Goal: Task Accomplishment & Management: Use online tool/utility

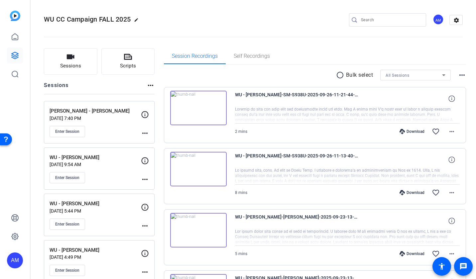
scroll to position [127, 0]
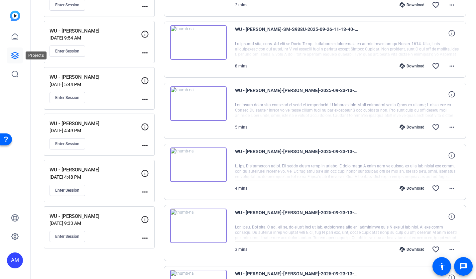
click at [20, 56] on link at bounding box center [15, 56] width 16 height 16
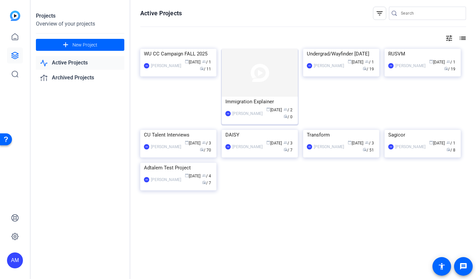
click at [250, 97] on div "Immigration Explainer" at bounding box center [259, 102] width 69 height 10
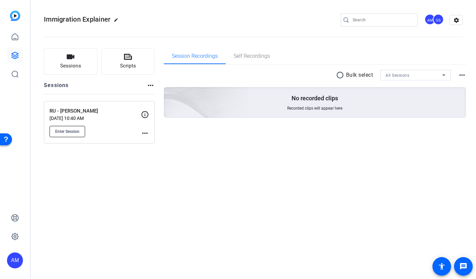
click at [69, 135] on button "Enter Session" at bounding box center [68, 131] width 36 height 11
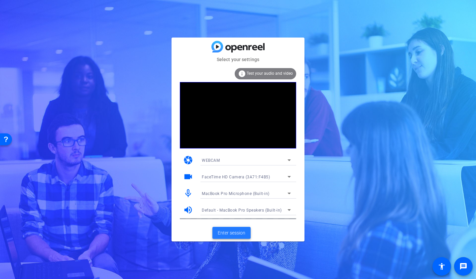
click at [232, 234] on span "Enter session" at bounding box center [232, 233] width 28 height 7
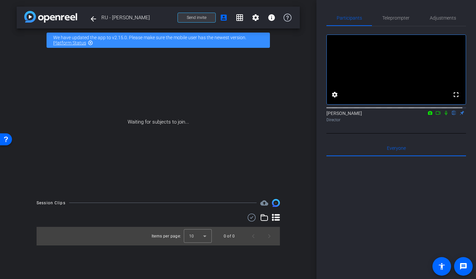
click at [204, 17] on span "Send invite" at bounding box center [197, 17] width 20 height 5
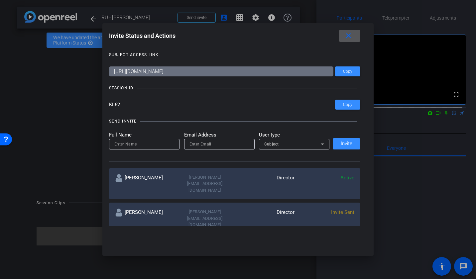
click at [342, 209] on span "Invite Sent" at bounding box center [342, 212] width 23 height 6
click at [140, 209] on div "[PERSON_NAME]" at bounding box center [145, 219] width 60 height 20
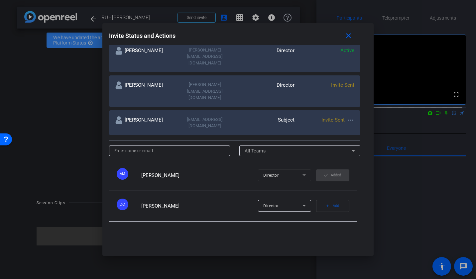
scroll to position [126, 0]
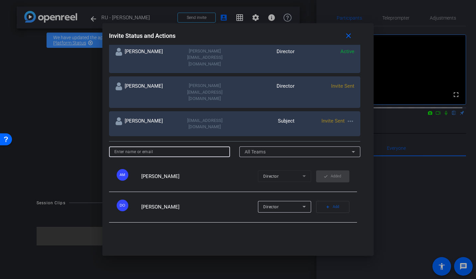
click at [180, 148] on input at bounding box center [169, 152] width 111 height 8
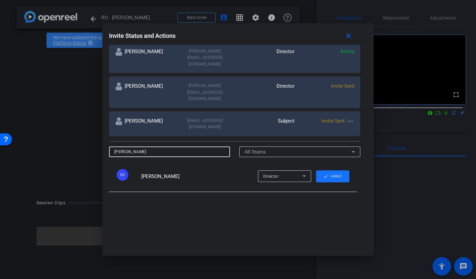
type input "stephen"
click at [331, 171] on span "Added" at bounding box center [336, 176] width 10 height 10
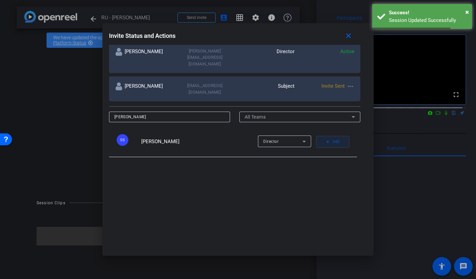
click at [333, 137] on span "Add" at bounding box center [336, 141] width 6 height 9
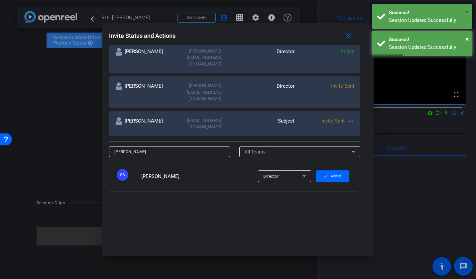
click at [467, 13] on span "×" at bounding box center [467, 12] width 4 height 8
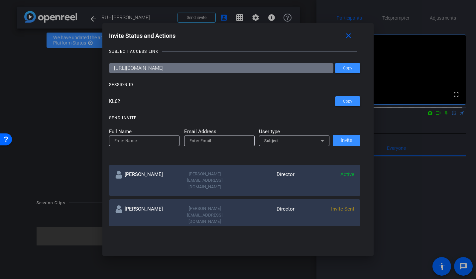
scroll to position [0, 0]
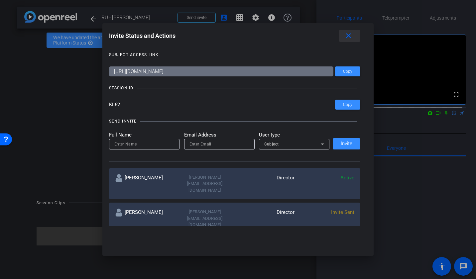
click at [353, 34] on mat-icon "close" at bounding box center [348, 36] width 8 height 8
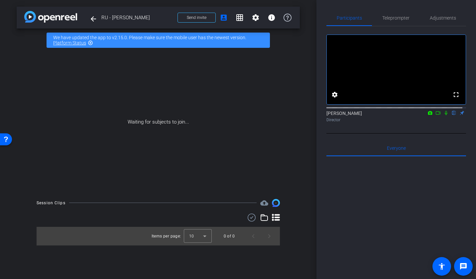
click at [443, 115] on icon at bounding box center [445, 113] width 5 height 5
click at [435, 115] on icon at bounding box center [437, 113] width 5 height 5
click at [437, 123] on div "Andrea Morningstar Director" at bounding box center [396, 116] width 140 height 13
click at [451, 115] on icon at bounding box center [453, 113] width 5 height 5
click at [444, 115] on icon at bounding box center [446, 113] width 4 height 4
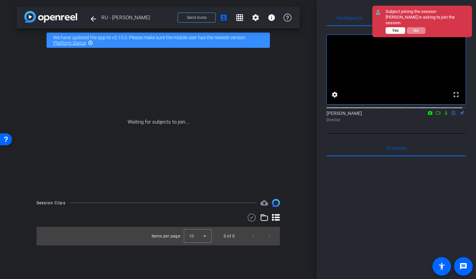
click at [398, 29] on span "Yes" at bounding box center [395, 30] width 6 height 5
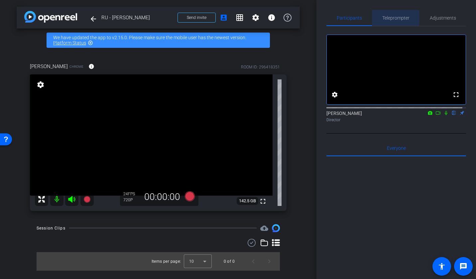
click at [393, 18] on span "Teleprompter" at bounding box center [395, 18] width 27 height 5
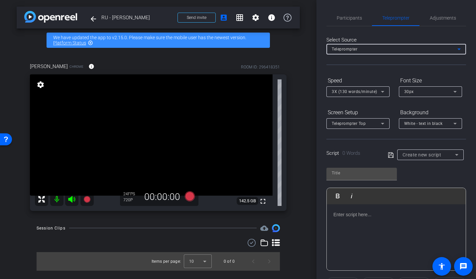
click at [391, 48] on div "Teleprompter" at bounding box center [395, 49] width 126 height 8
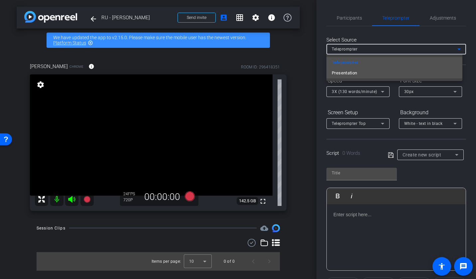
click at [381, 72] on mat-option "Presentation" at bounding box center [394, 73] width 136 height 11
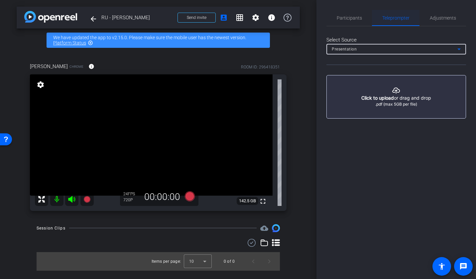
click at [394, 19] on span "Teleprompter" at bounding box center [395, 18] width 27 height 5
click at [353, 20] on span "Participants" at bounding box center [349, 18] width 25 height 5
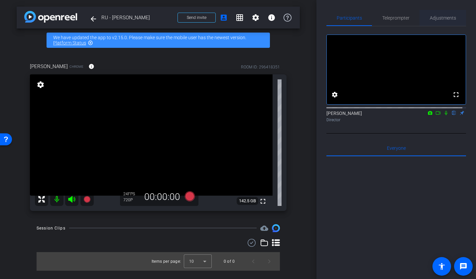
click at [438, 18] on span "Adjustments" at bounding box center [443, 18] width 26 height 5
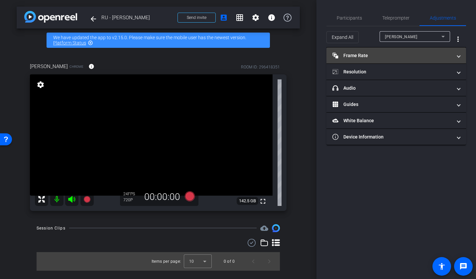
click at [384, 58] on mat-panel-title "Frame Rate Frame Rate" at bounding box center [392, 55] width 120 height 7
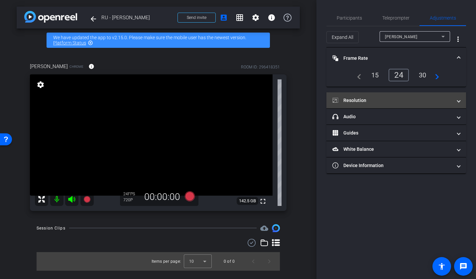
click at [395, 101] on mat-panel-title "Resolution" at bounding box center [392, 100] width 120 height 7
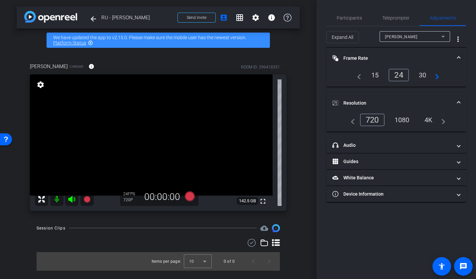
click at [402, 119] on div "1080" at bounding box center [401, 119] width 25 height 11
click at [395, 20] on span "Teleprompter" at bounding box center [395, 18] width 27 height 5
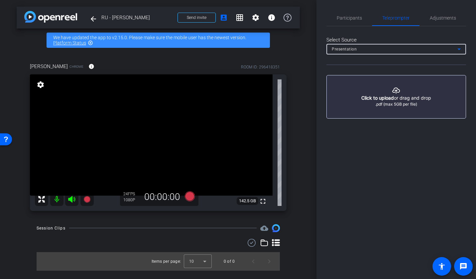
click at [394, 52] on div "Presentation" at bounding box center [395, 49] width 126 height 8
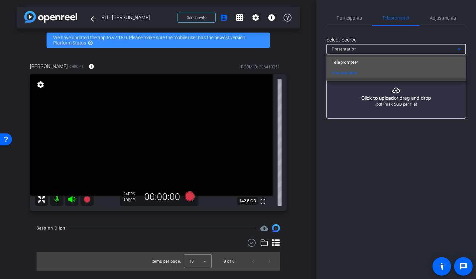
drag, startPoint x: 379, startPoint y: 67, endPoint x: 384, endPoint y: 57, distance: 10.7
click at [384, 57] on div "Teleprompter Presentation" at bounding box center [396, 67] width 140 height 27
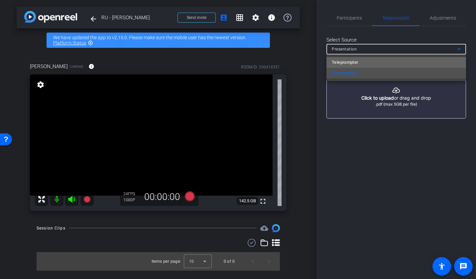
click at [384, 58] on mat-option "Teleprompter" at bounding box center [396, 62] width 140 height 11
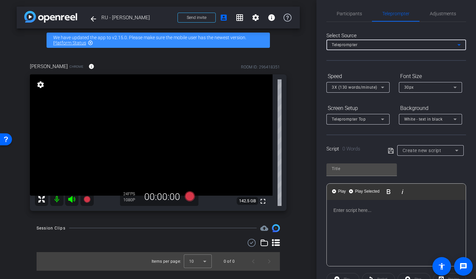
scroll to position [6, 0]
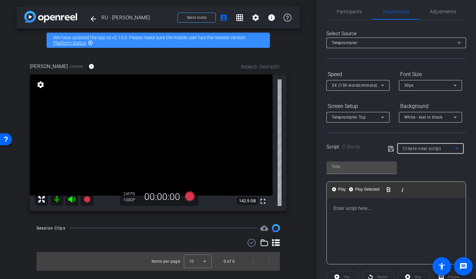
click at [419, 149] on span "Create new script" at bounding box center [421, 148] width 39 height 5
click at [415, 175] on span "Student Visa Process" at bounding box center [422, 172] width 43 height 8
type input "Student Visa Process"
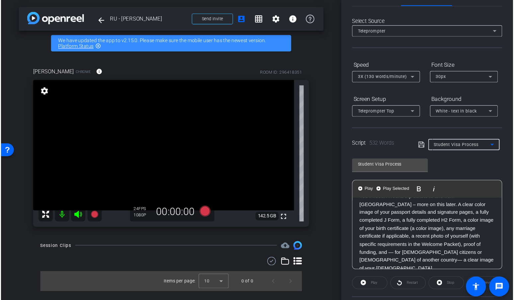
scroll to position [0, 0]
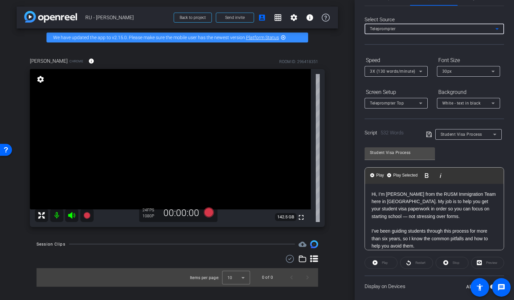
click at [398, 29] on div "Teleprompter" at bounding box center [433, 29] width 126 height 8
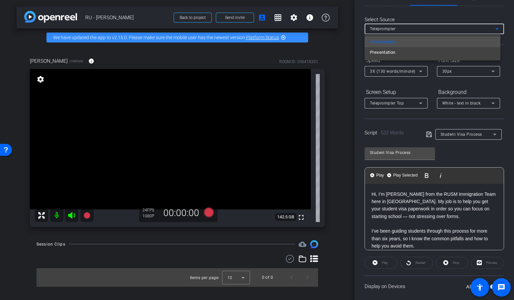
click at [398, 29] on div at bounding box center [257, 150] width 514 height 300
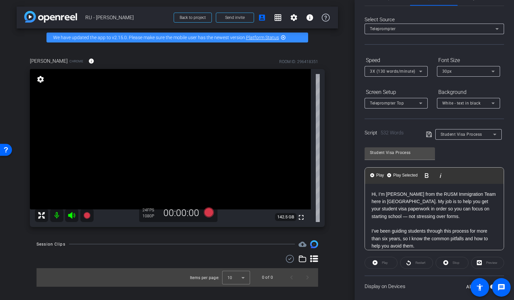
click at [404, 71] on span "3X (130 words/minute)" at bounding box center [393, 71] width 46 height 5
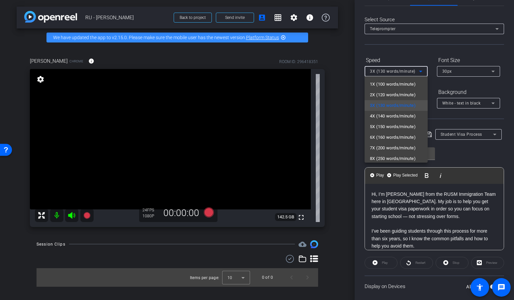
click at [396, 113] on span "4X (140 words/minute)" at bounding box center [393, 116] width 46 height 8
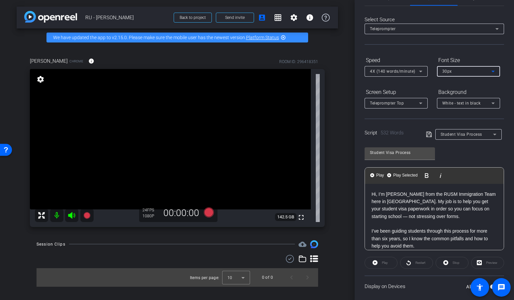
click at [470, 70] on div "30px" at bounding box center [467, 71] width 49 height 8
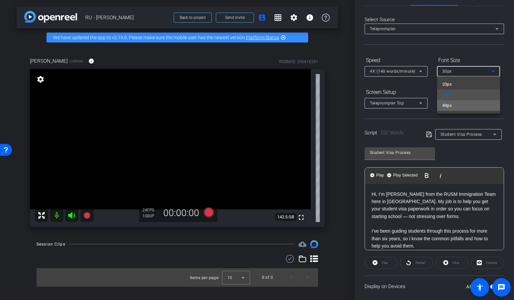
click at [461, 104] on mat-option "40px" at bounding box center [468, 105] width 63 height 11
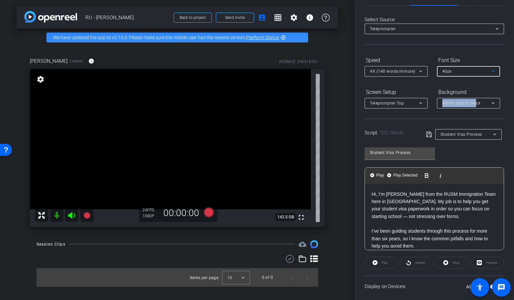
click at [475, 100] on mat-select "White - text in black" at bounding box center [469, 103] width 53 height 8
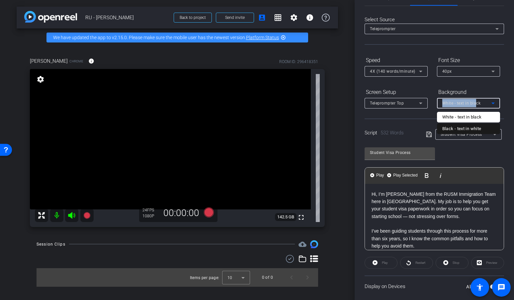
click at [472, 130] on div "Black - text in white" at bounding box center [462, 129] width 39 height 8
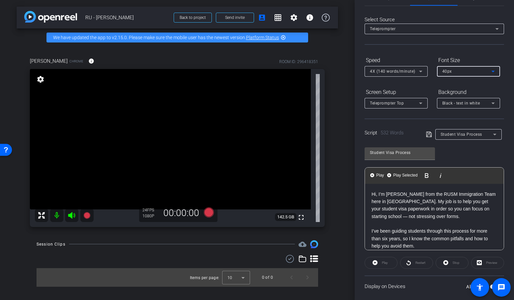
click at [472, 69] on div "40px" at bounding box center [467, 71] width 49 height 8
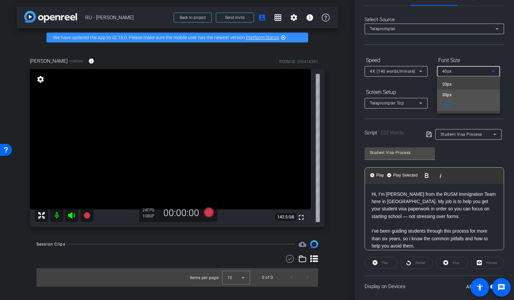
click at [463, 96] on mat-option "30px" at bounding box center [468, 95] width 63 height 11
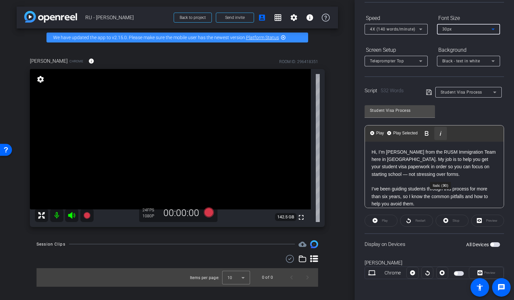
scroll to position [63, 0]
click at [475, 244] on span "button" at bounding box center [495, 244] width 10 height 5
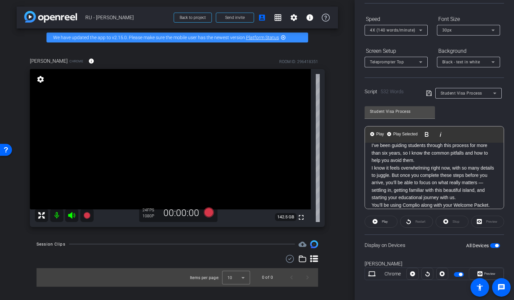
scroll to position [43, 0]
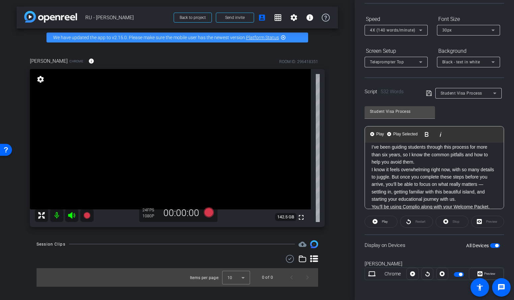
click at [439, 162] on p "Hi, I’m Desiree Walcott from the RUSM Immigration Team here in Barbados. My job…" at bounding box center [435, 136] width 126 height 59
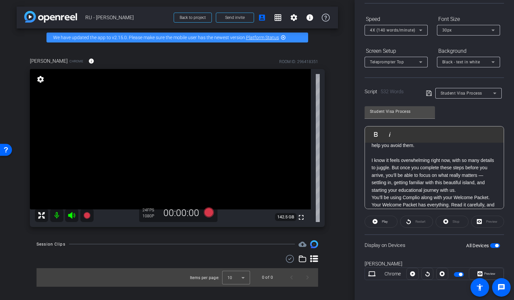
scroll to position [65, 0]
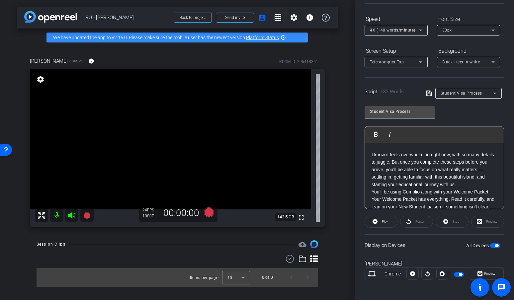
click at [475, 184] on p "I know it feels overwhelming right now, with so many details to juggle. But onc…" at bounding box center [435, 169] width 126 height 37
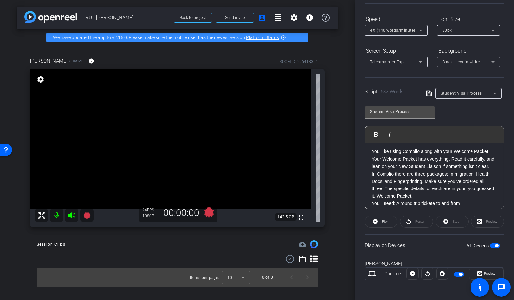
scroll to position [124, 0]
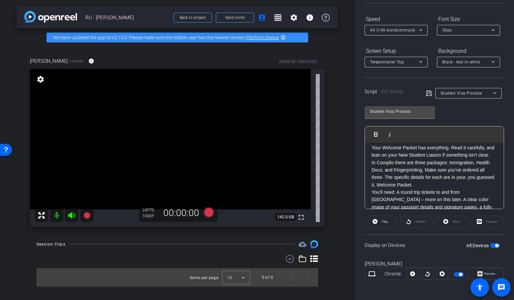
click at [460, 159] on p "You’ll be using Complio along with your Welcome Packet. Your Welcome Packet has…" at bounding box center [435, 148] width 126 height 22
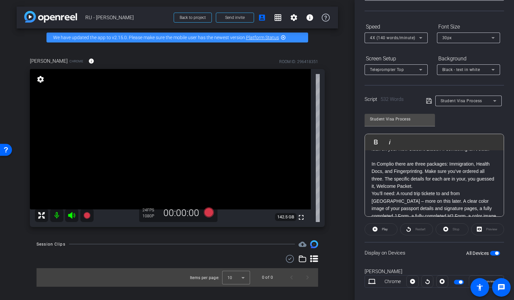
scroll to position [141, 0]
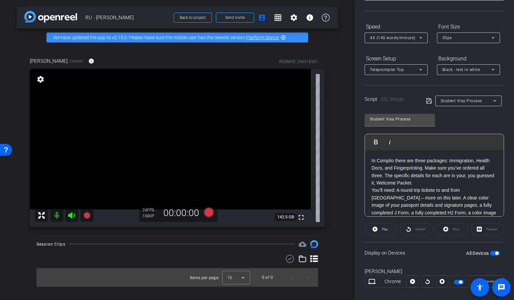
click at [465, 187] on p "In Complio there are three packages: Immigration, Health Docs, and Fingerprinti…" at bounding box center [435, 172] width 126 height 30
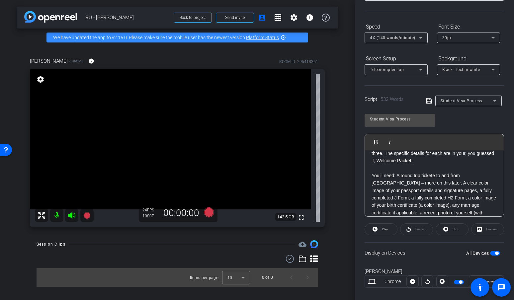
scroll to position [165, 0]
drag, startPoint x: 410, startPoint y: 187, endPoint x: 398, endPoint y: 180, distance: 13.8
click at [398, 180] on p "You’ll need: A round trip tickete to and from Barbados – more on this later. A …" at bounding box center [435, 219] width 126 height 97
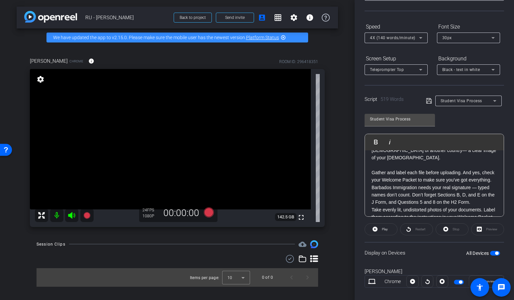
scroll to position [247, 0]
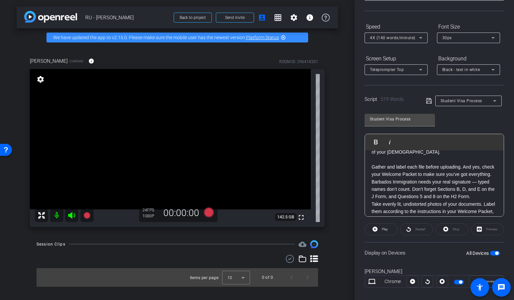
click at [403, 178] on p "You’ll need: A clear color image of your passport details and signature pages, …" at bounding box center [435, 133] width 126 height 89
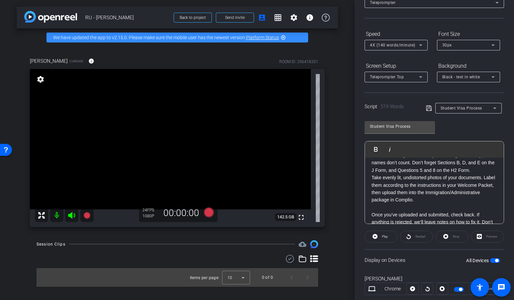
scroll to position [292, 0]
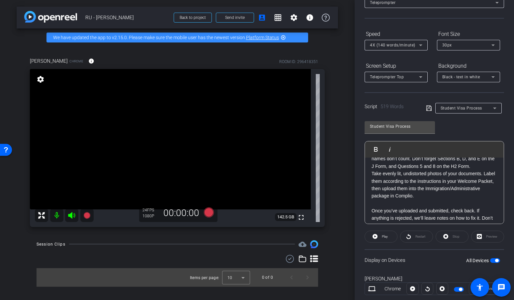
click at [414, 170] on p "Barbados Immigration needs your real signature — typed names don’t count. Don’t…" at bounding box center [435, 159] width 126 height 22
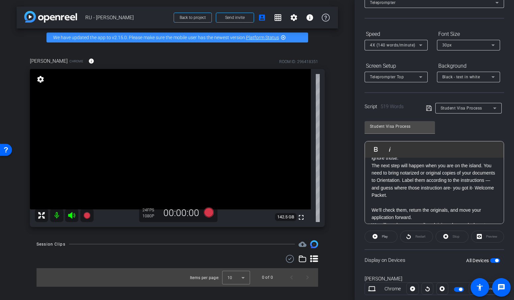
scroll to position [367, 0]
click at [427, 162] on p "Take evenly lit, undistorted photos of your documents. Label them according to …" at bounding box center [435, 131] width 126 height 59
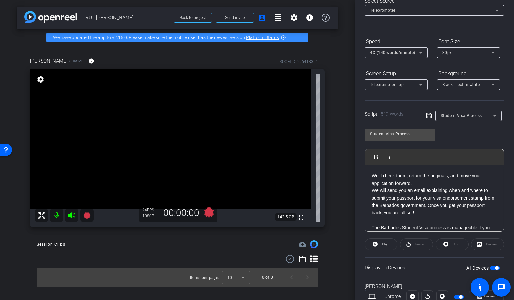
scroll to position [430, 0]
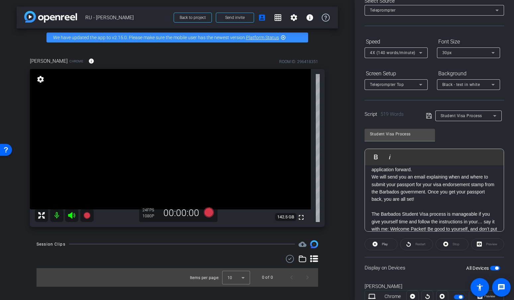
click at [424, 173] on p "The next step will happen when you are on the island. You need to bring notariz…" at bounding box center [435, 143] width 126 height 59
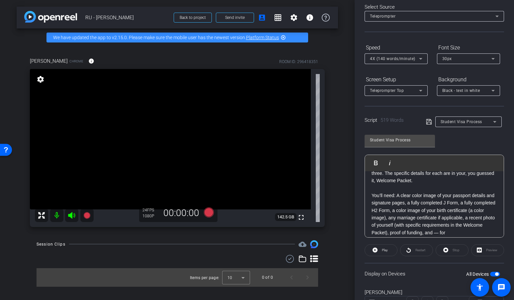
scroll to position [166, 0]
click at [398, 202] on p "You’ll need: A clear color image of your passport details and signature pages, …" at bounding box center [435, 235] width 126 height 89
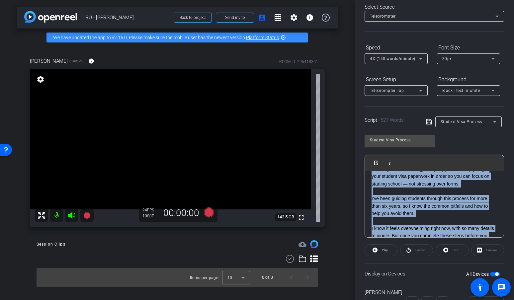
scroll to position [0, 0]
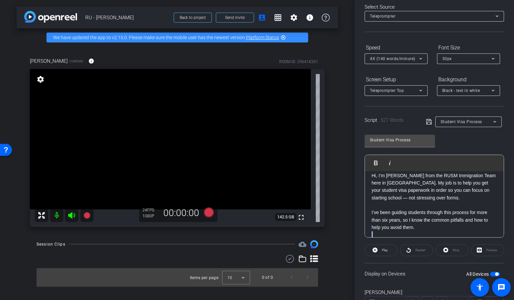
drag, startPoint x: 372, startPoint y: 201, endPoint x: 425, endPoint y: 227, distance: 58.3
click at [415, 205] on p at bounding box center [435, 203] width 126 height 7
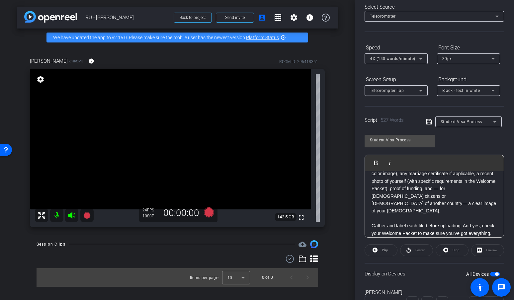
scroll to position [213, 0]
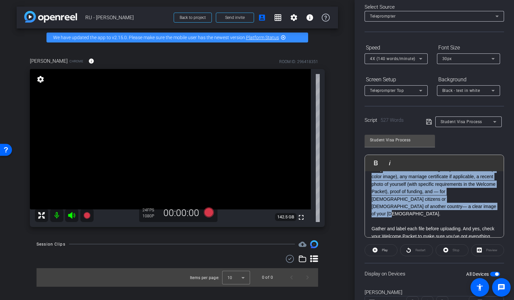
drag, startPoint x: 472, startPoint y: 215, endPoint x: 369, endPoint y: 180, distance: 108.2
click at [369, 180] on div "Hi, I’m Desiree Walcott from the RUSM Immigration Team here in Barbados. My job…" at bounding box center [434, 247] width 139 height 579
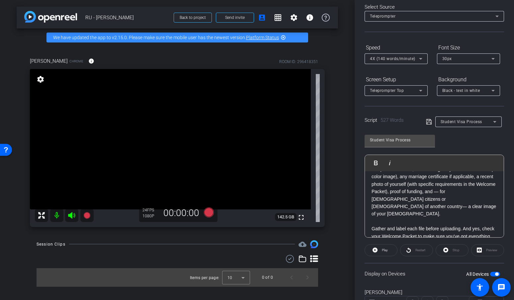
scroll to position [55, 0]
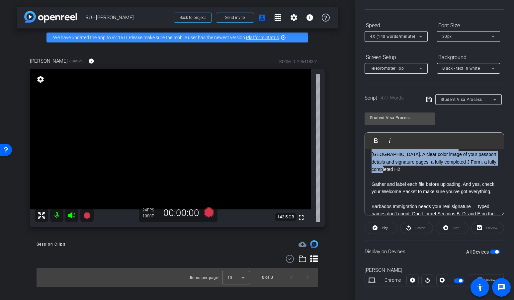
drag, startPoint x: 485, startPoint y: 169, endPoint x: 371, endPoint y: 154, distance: 115.0
click at [371, 154] on div "Hi, I’m Desiree Walcott from the RUSM Immigration Team here in Barbados. My job…" at bounding box center [434, 225] width 139 height 534
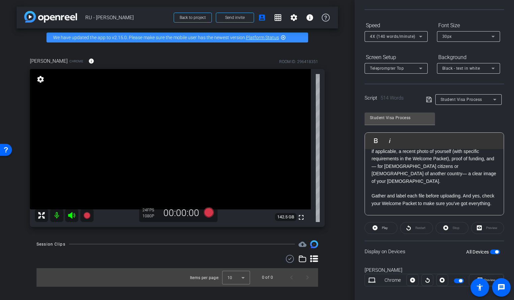
scroll to position [219, 0]
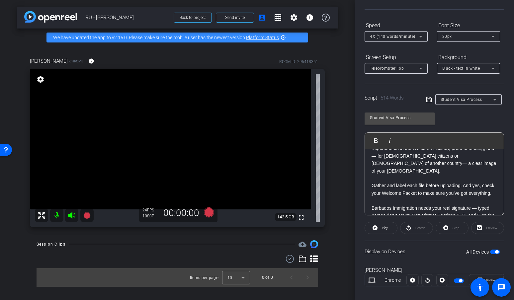
click at [429, 99] on icon at bounding box center [429, 100] width 6 height 8
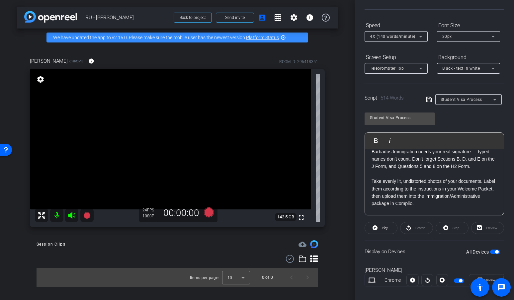
scroll to position [273, 0]
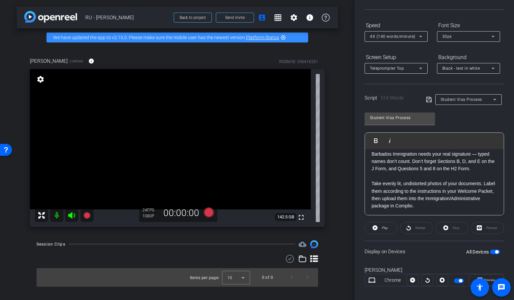
click at [407, 180] on p at bounding box center [435, 176] width 126 height 7
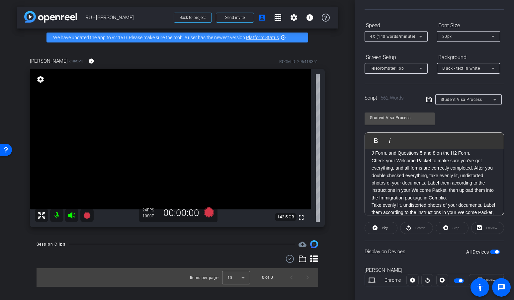
scroll to position [287, 0]
click at [372, 185] on span "Check your Welcome Packet to make sure you’ve got everything, and all forms are…" at bounding box center [433, 180] width 122 height 43
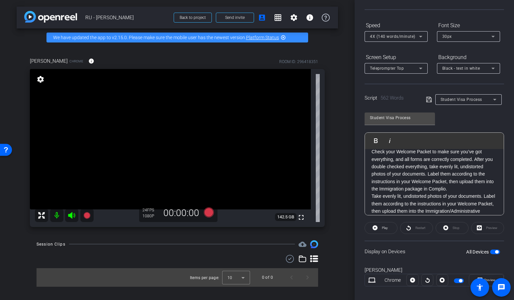
scroll to position [305, 0]
click at [380, 188] on span "Check your Welcome Packet to make sure you’ve got everything, and all forms are…" at bounding box center [433, 170] width 122 height 43
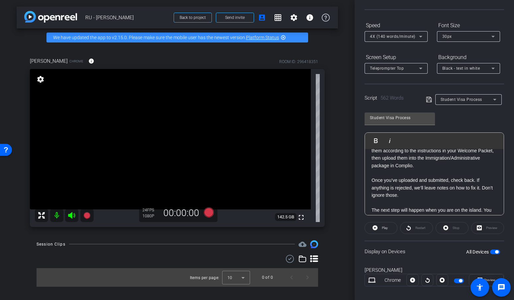
scroll to position [360, 0]
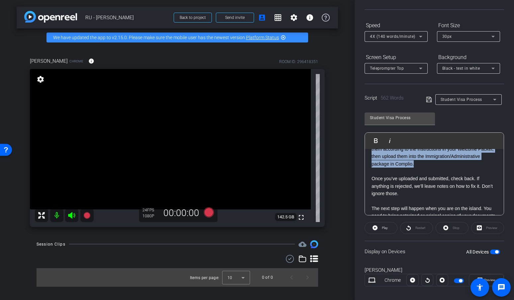
drag, startPoint x: 475, startPoint y: 194, endPoint x: 361, endPoint y: 173, distance: 116.9
click at [361, 173] on div "Participants Teleprompter Adjustments settings Andrea Morningstar flip Director…" at bounding box center [434, 150] width 159 height 300
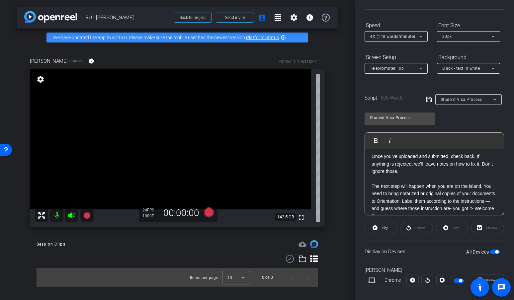
click at [372, 175] on p "Once you’ve uploaded and submitted, check back. If anything is rejected, we’ll …" at bounding box center [435, 156] width 126 height 37
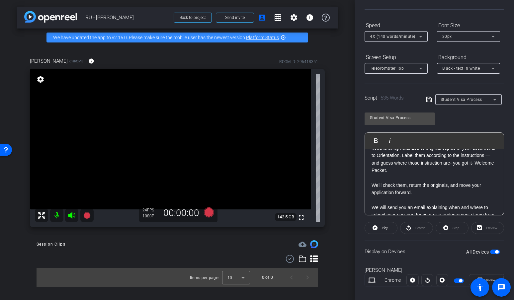
scroll to position [397, 0]
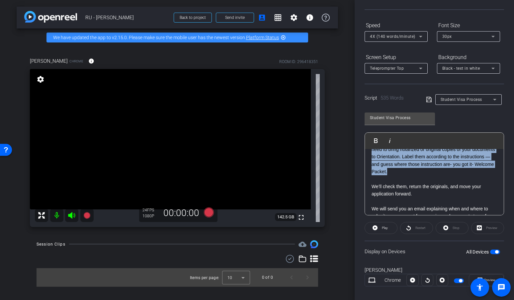
drag, startPoint x: 432, startPoint y: 201, endPoint x: 372, endPoint y: 174, distance: 66.3
click at [372, 174] on p "The next step will happen when you are on the island. You need to bring notariz…" at bounding box center [435, 167] width 126 height 59
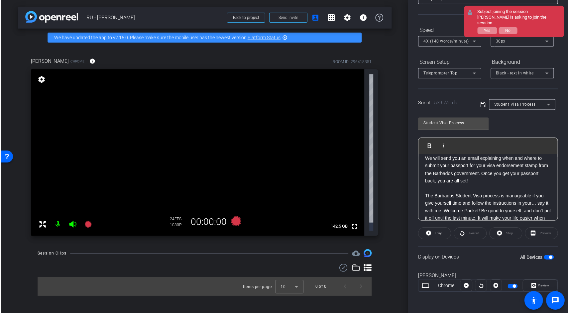
scroll to position [50, 0]
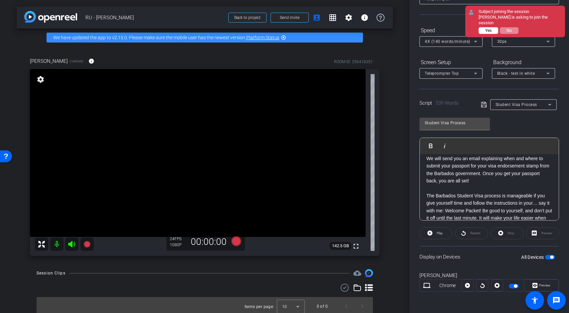
click at [475, 28] on span "Yes" at bounding box center [488, 30] width 6 height 5
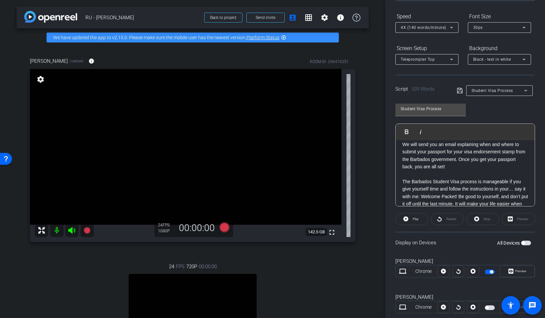
scroll to position [81, 0]
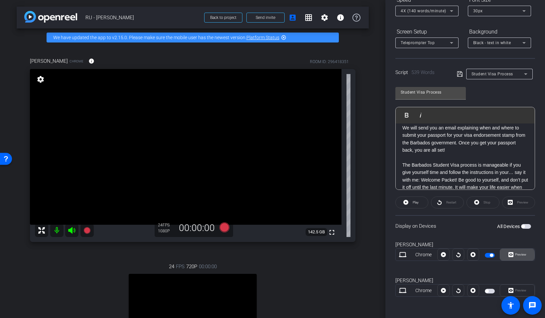
click at [475, 256] on span "Preview" at bounding box center [519, 254] width 13 height 9
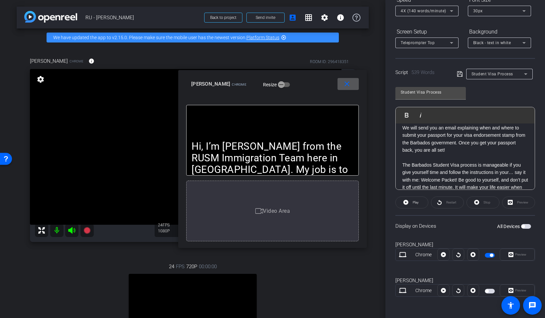
click at [223, 161] on p "Hi, I’m Desiree Walcott from the RUSM Immigration Team here in Barbados. My job…" at bounding box center [272, 217] width 162 height 152
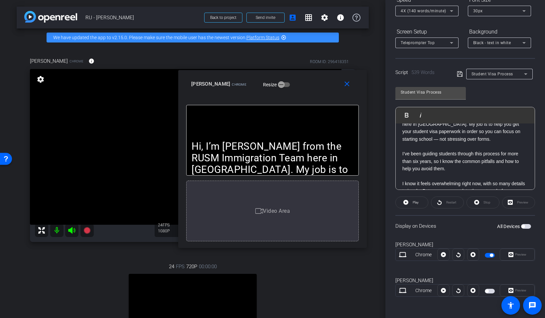
scroll to position [0, 0]
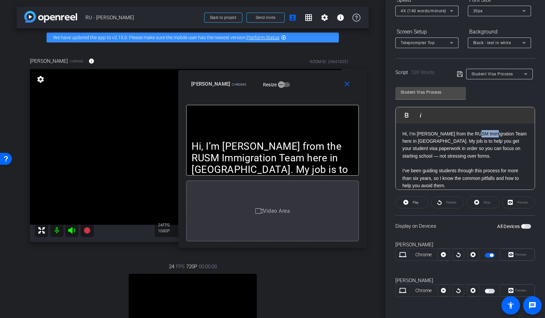
drag, startPoint x: 483, startPoint y: 134, endPoint x: 469, endPoint y: 133, distance: 14.0
click at [469, 133] on p "Hi, I’m Desiree Walcott from the RUSM Immigration Team here in Barbados. My job…" at bounding box center [465, 159] width 126 height 59
click at [458, 71] on icon at bounding box center [460, 74] width 6 height 8
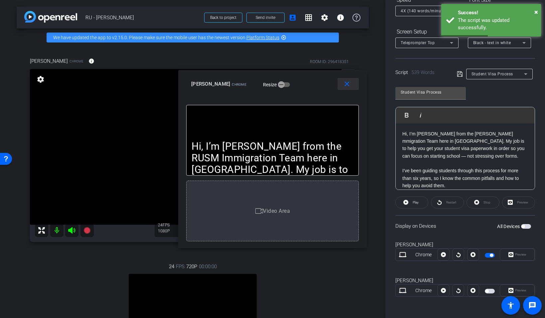
click at [346, 83] on mat-icon "close" at bounding box center [347, 84] width 8 height 8
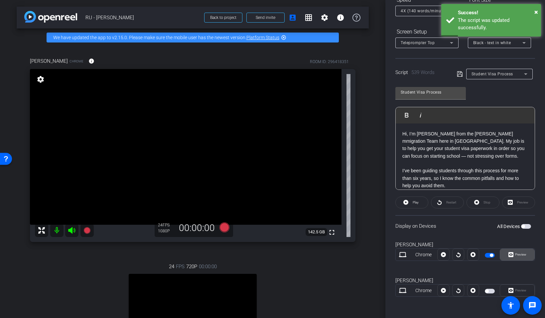
click at [475, 255] on span "Preview" at bounding box center [520, 255] width 11 height 4
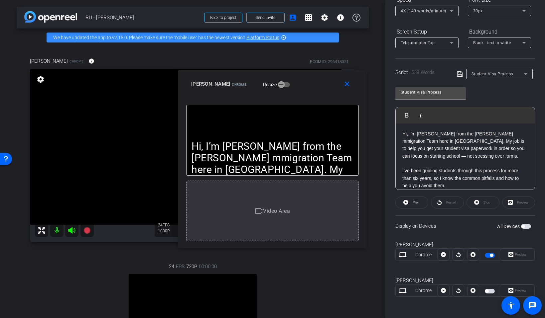
click at [475, 133] on p "Hi, I’m Desiree Walcott from the Ross mmigration Team here in Barbados. My job …" at bounding box center [465, 159] width 126 height 59
click at [346, 82] on mat-icon "close" at bounding box center [347, 84] width 8 height 8
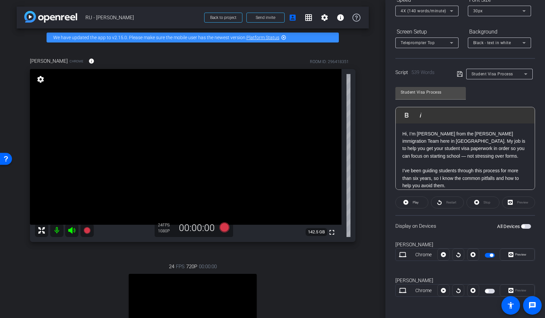
click at [457, 73] on icon at bounding box center [460, 74] width 6 height 8
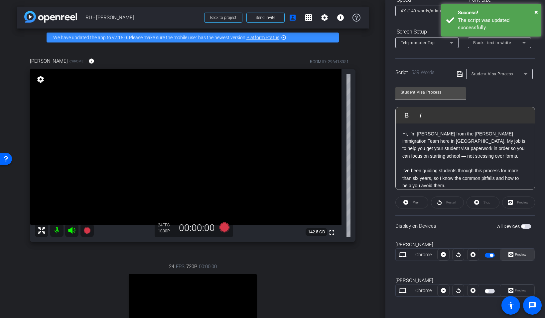
click at [475, 256] on icon at bounding box center [510, 255] width 5 height 5
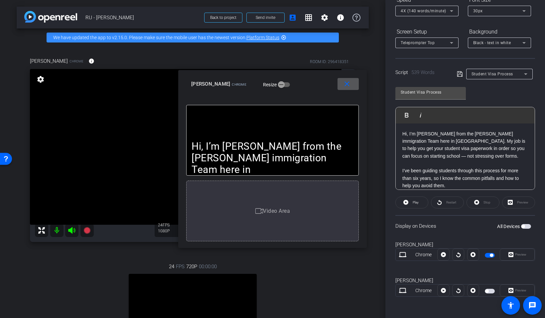
click at [348, 87] on mat-icon "close" at bounding box center [347, 84] width 8 height 8
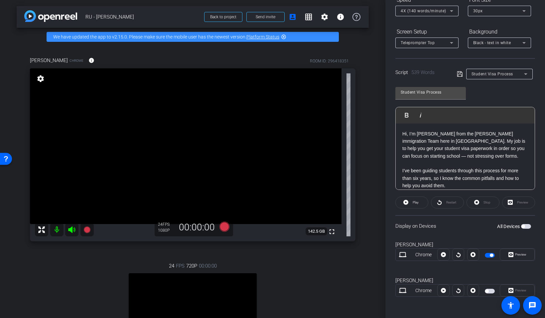
scroll to position [1, 0]
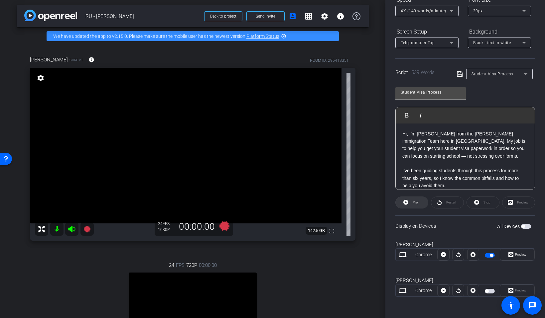
click at [411, 201] on span "Play" at bounding box center [415, 202] width 8 height 9
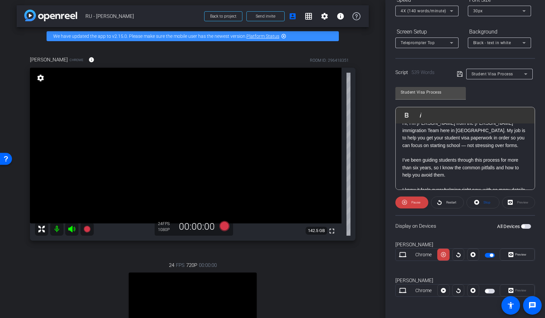
scroll to position [11, 0]
click at [416, 203] on span "Pause" at bounding box center [415, 203] width 9 height 4
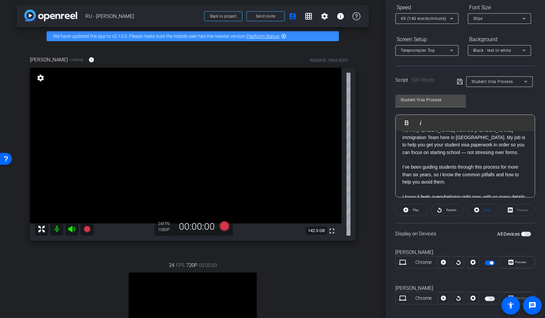
scroll to position [72, 0]
click at [446, 20] on div "4X (140 words/minute)" at bounding box center [424, 19] width 49 height 8
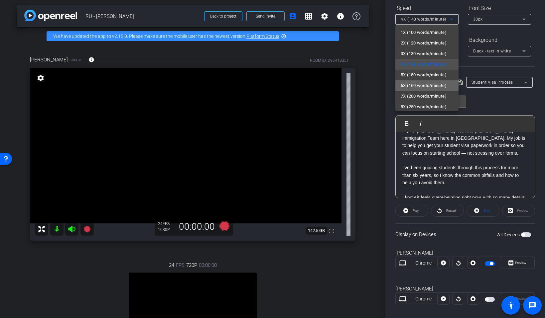
click at [440, 83] on span "6X (160 words/minute)" at bounding box center [423, 86] width 46 height 8
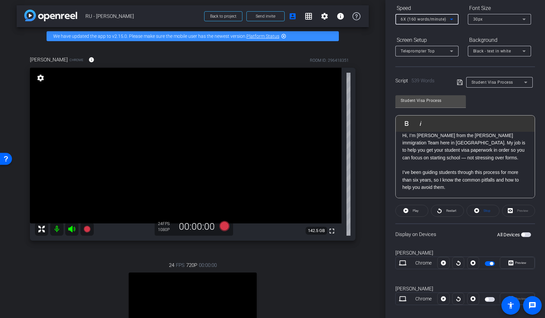
scroll to position [0, 0]
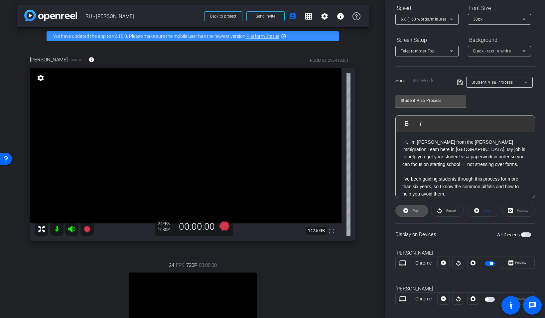
click at [415, 212] on span "Play" at bounding box center [415, 211] width 6 height 4
click at [446, 209] on span "Restart" at bounding box center [451, 211] width 10 height 4
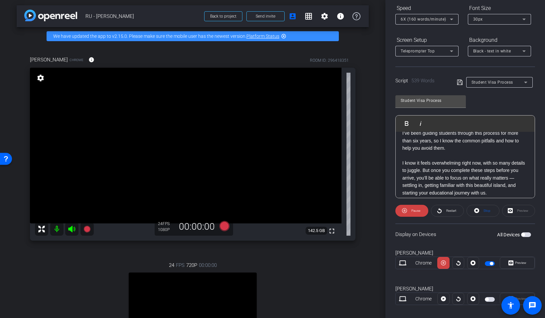
scroll to position [46, 0]
drag, startPoint x: 458, startPoint y: 170, endPoint x: 446, endPoint y: 170, distance: 12.3
click at [446, 170] on p "I know it feels overwhelming right now, with so many details to juggle. But onc…" at bounding box center [465, 178] width 126 height 37
click at [461, 83] on span at bounding box center [461, 82] width 9 height 6
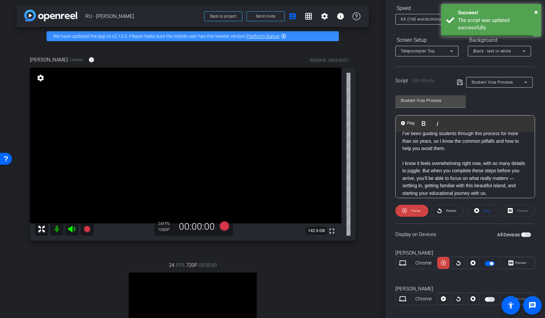
click at [460, 83] on icon at bounding box center [459, 82] width 5 height 5
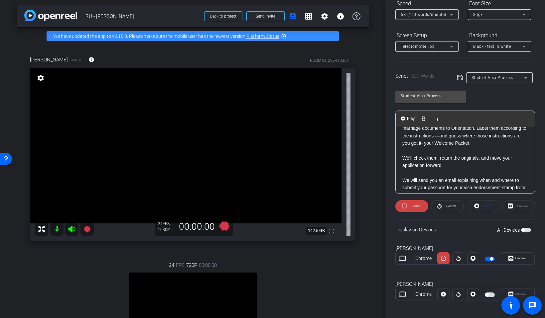
scroll to position [403, 0]
click at [440, 146] on span "The next steps will happen when you are on the island. You need to bring notari…" at bounding box center [464, 128] width 124 height 35
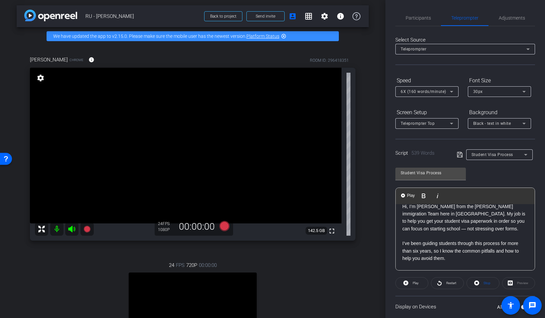
scroll to position [0, 0]
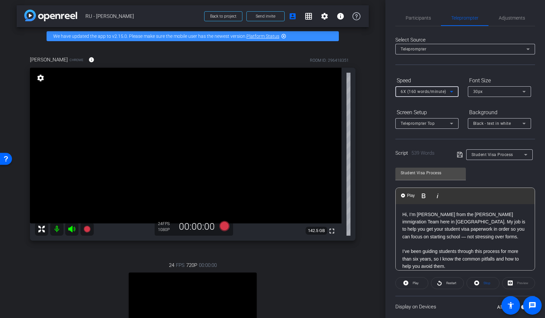
click at [444, 91] on span "6X (160 words/minute)" at bounding box center [423, 91] width 46 height 5
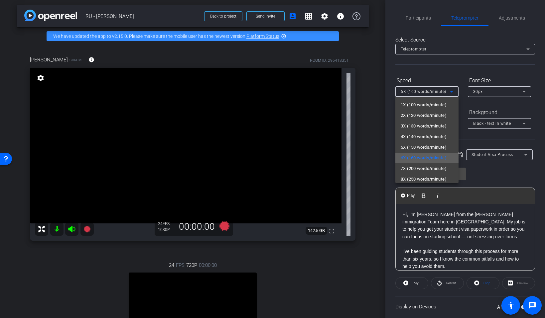
click at [437, 160] on span "6X (160 words/minute)" at bounding box center [423, 158] width 46 height 8
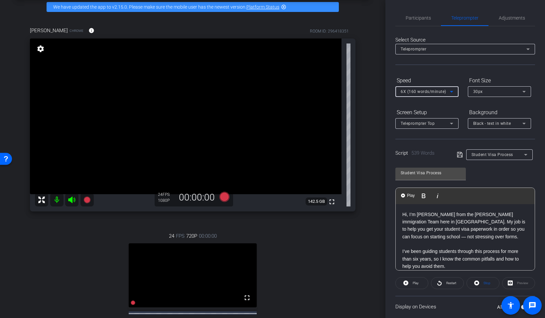
scroll to position [24, 0]
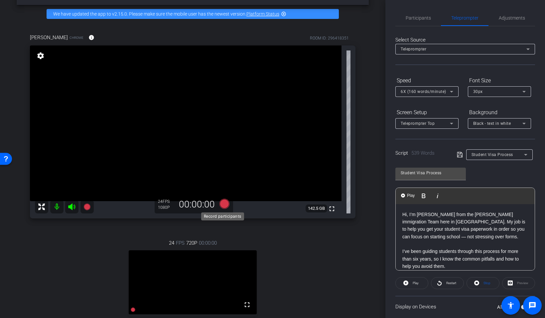
click at [221, 203] on icon at bounding box center [224, 204] width 10 height 10
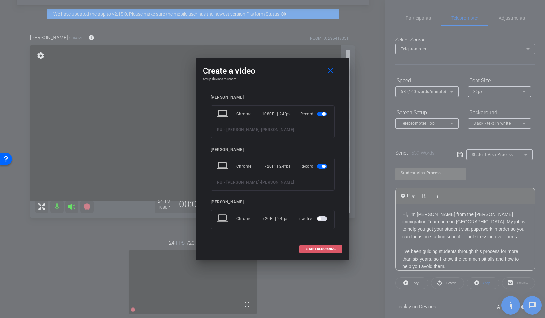
click at [311, 250] on span "START RECORDING" at bounding box center [320, 249] width 29 height 3
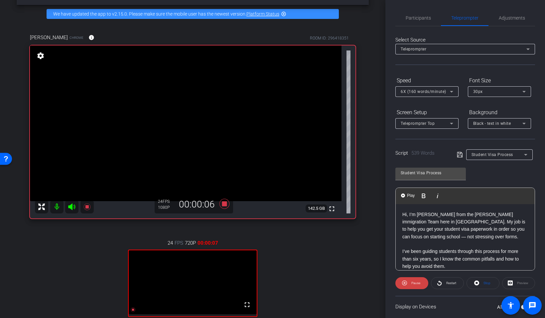
scroll to position [1, 0]
click at [451, 279] on span "Restart" at bounding box center [451, 283] width 10 height 4
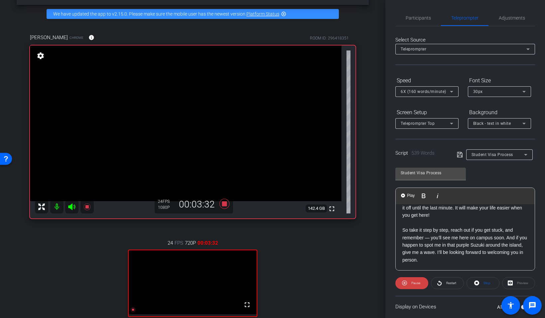
scroll to position [542, 0]
click at [216, 203] on icon at bounding box center [224, 204] width 16 height 12
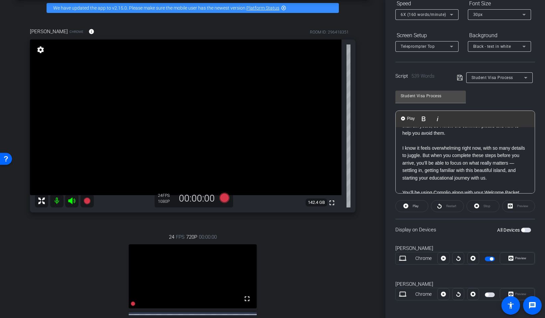
scroll to position [56, 0]
click at [442, 15] on span "6X (160 words/minute)" at bounding box center [423, 14] width 46 height 5
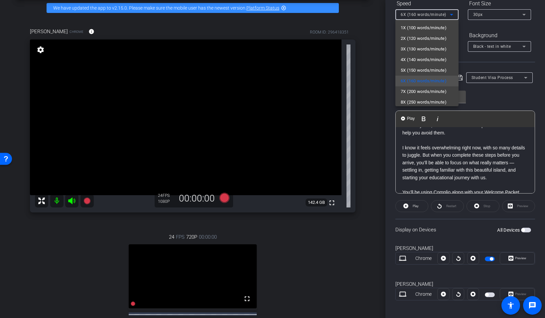
click at [475, 164] on div at bounding box center [272, 159] width 545 height 318
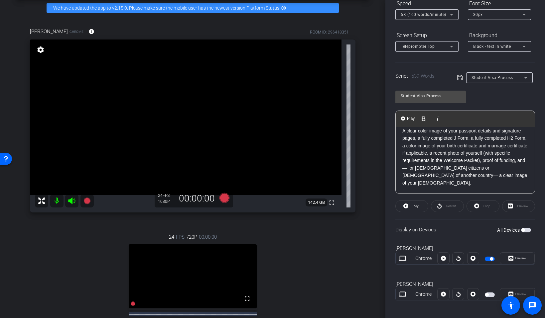
scroll to position [188, 0]
click at [475, 158] on span "A clear color image of your passport details and signature pages, a fully compl…" at bounding box center [464, 154] width 125 height 57
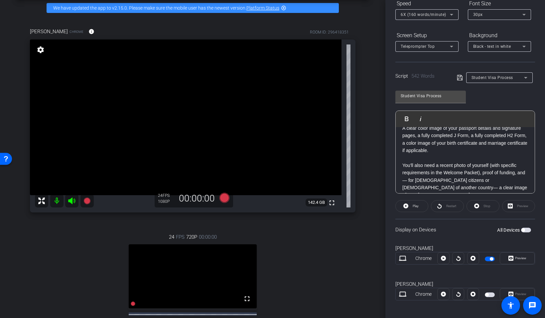
click at [457, 79] on icon at bounding box center [460, 78] width 6 height 8
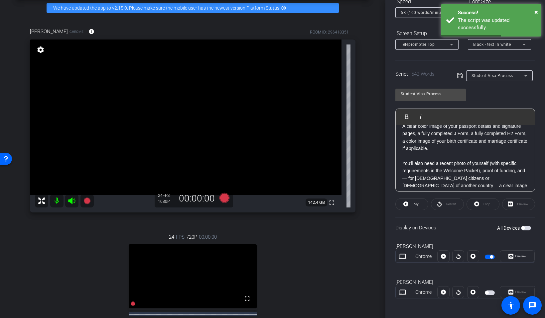
scroll to position [80, 0]
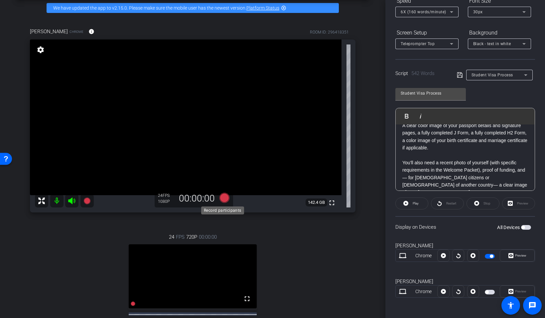
click at [223, 198] on icon at bounding box center [224, 198] width 10 height 10
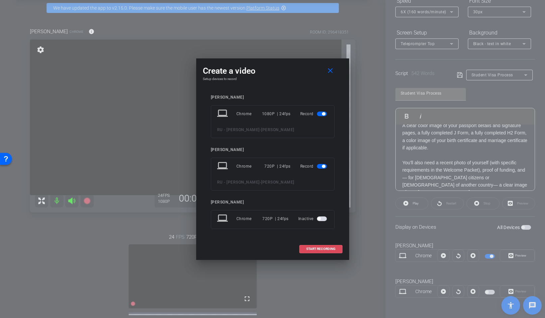
click at [319, 249] on span "START RECORDING" at bounding box center [320, 249] width 29 height 3
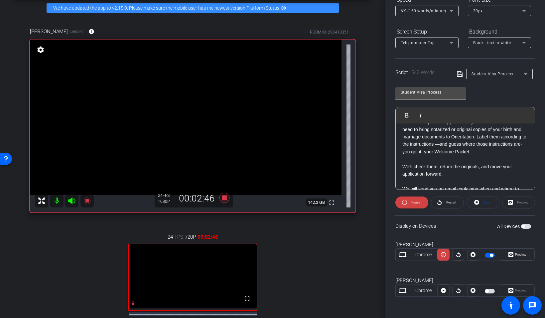
scroll to position [407, 0]
click at [71, 200] on icon at bounding box center [71, 201] width 7 height 7
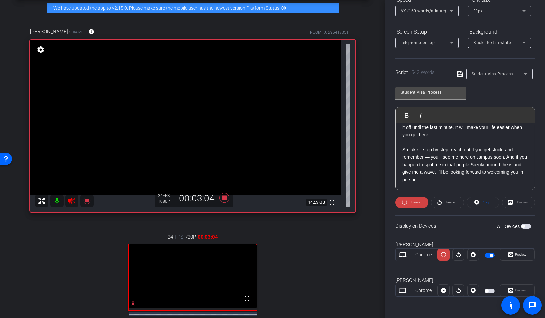
scroll to position [557, 0]
click at [225, 197] on icon at bounding box center [224, 198] width 16 height 12
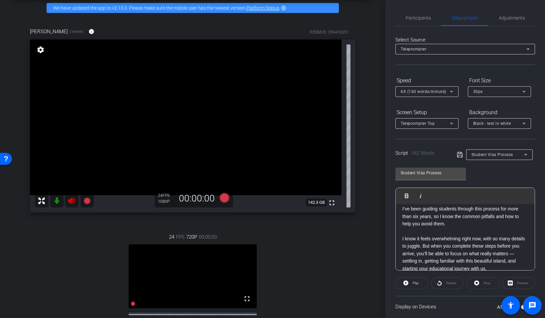
scroll to position [0, 0]
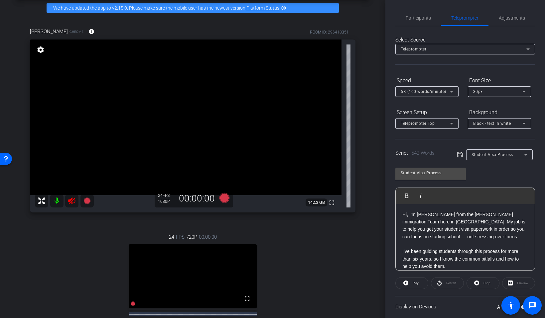
click at [74, 204] on icon at bounding box center [72, 201] width 8 height 8
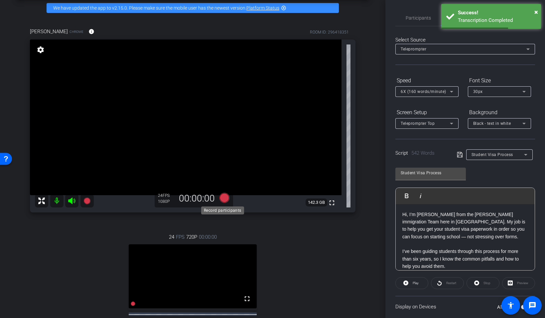
click at [223, 197] on icon at bounding box center [224, 198] width 10 height 10
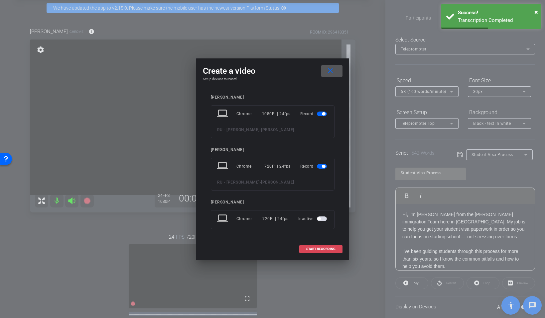
click at [319, 250] on span "START RECORDING" at bounding box center [320, 249] width 29 height 3
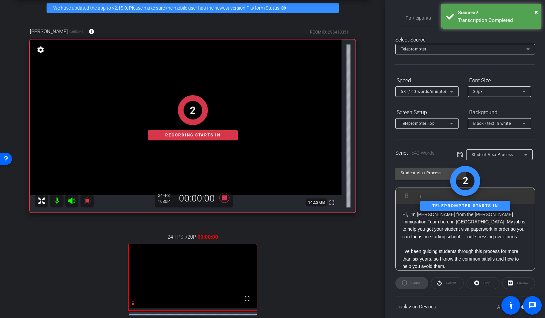
click at [72, 200] on div "2 Recording starts in" at bounding box center [192, 118] width 325 height 189
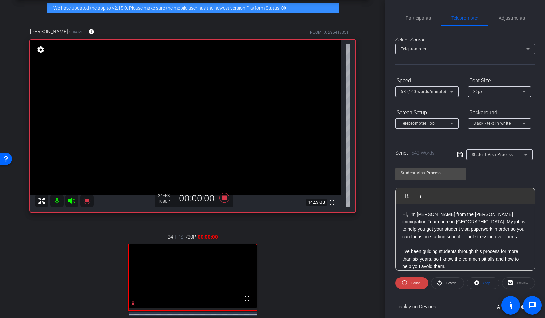
click at [72, 201] on icon at bounding box center [71, 201] width 7 height 7
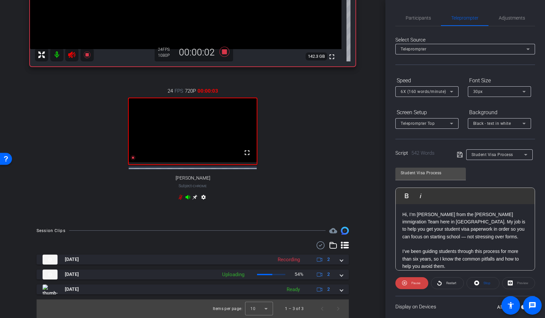
scroll to position [179, 0]
click at [185, 198] on icon at bounding box center [187, 197] width 5 height 4
click at [59, 50] on mat-icon at bounding box center [56, 54] width 13 height 13
click at [59, 51] on mat-icon at bounding box center [56, 54] width 13 height 13
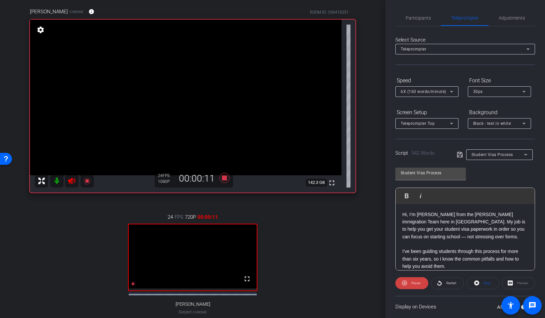
scroll to position [45, 0]
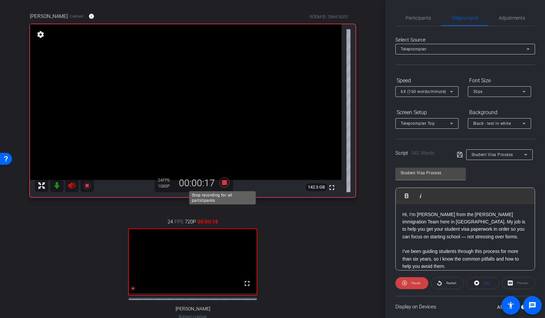
click at [222, 184] on icon at bounding box center [224, 183] width 10 height 10
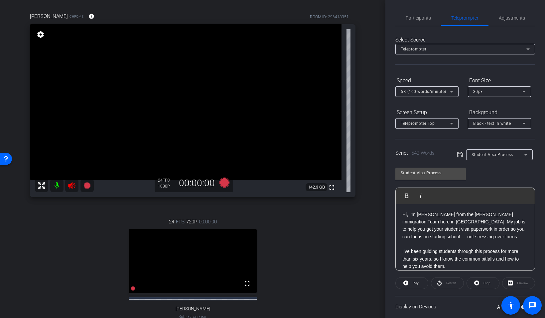
click at [73, 185] on icon at bounding box center [72, 186] width 8 height 8
click at [219, 181] on icon at bounding box center [224, 183] width 10 height 10
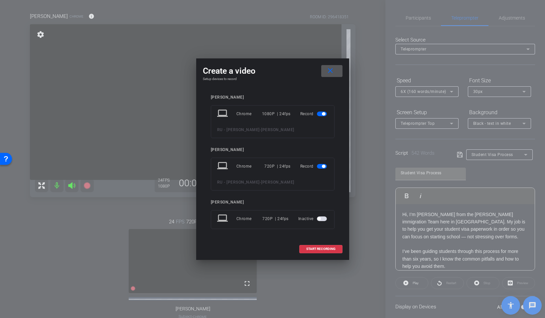
click at [336, 76] on span at bounding box center [331, 71] width 21 height 16
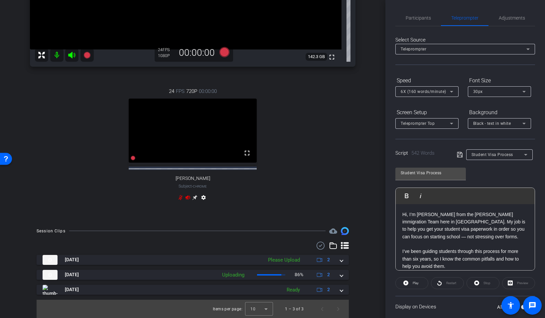
scroll to position [163, 0]
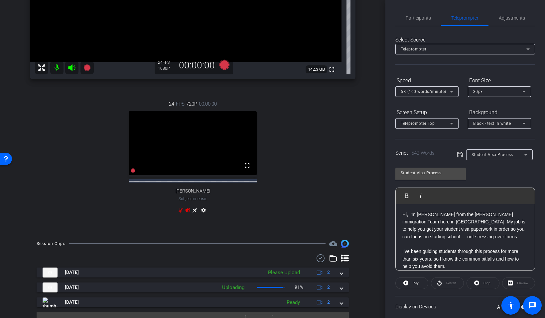
click at [179, 213] on icon at bounding box center [180, 210] width 5 height 5
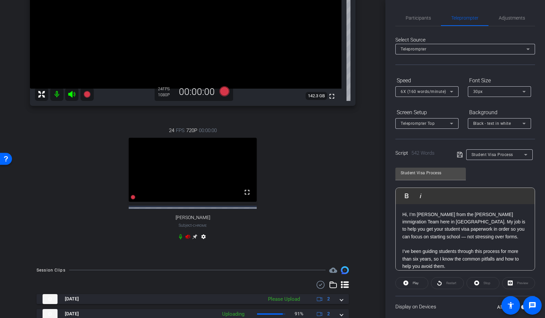
scroll to position [135, 0]
click at [186, 240] on icon at bounding box center [187, 238] width 5 height 4
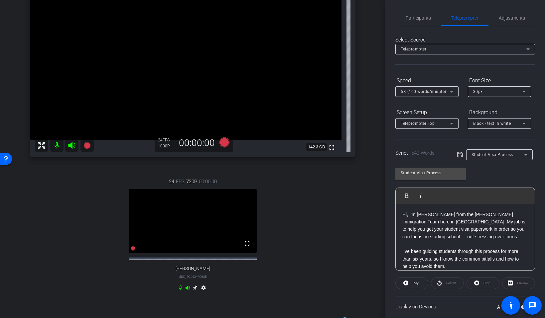
scroll to position [84, 0]
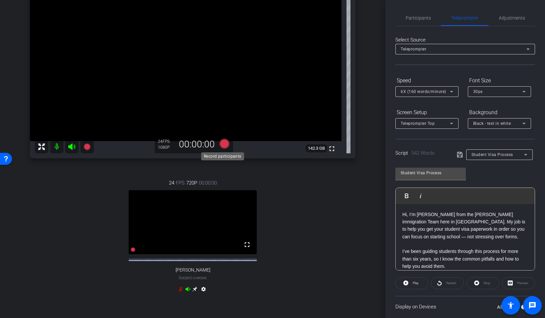
click at [223, 144] on icon at bounding box center [224, 144] width 10 height 10
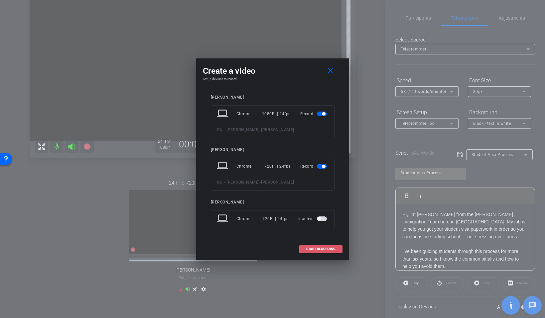
click at [319, 249] on span "START RECORDING" at bounding box center [320, 249] width 29 height 3
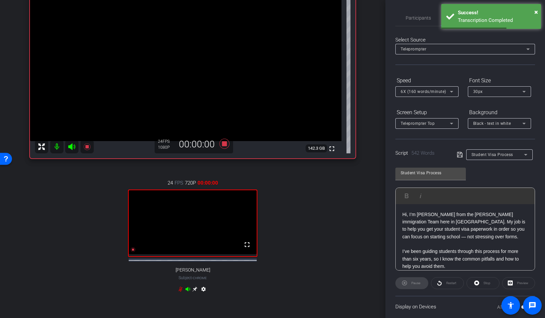
click at [73, 148] on icon at bounding box center [71, 147] width 7 height 7
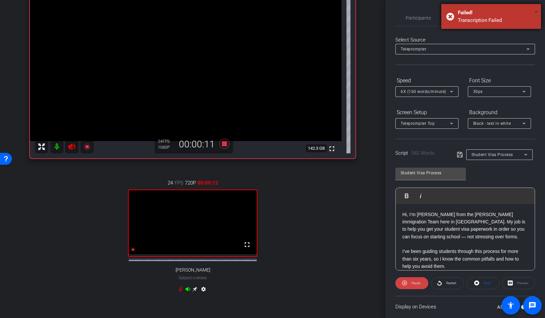
click at [475, 10] on span "×" at bounding box center [536, 12] width 4 height 8
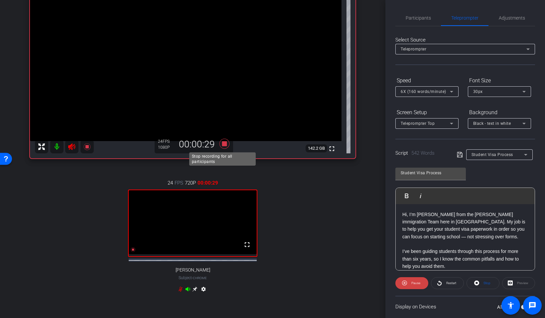
click at [223, 144] on icon at bounding box center [224, 144] width 10 height 10
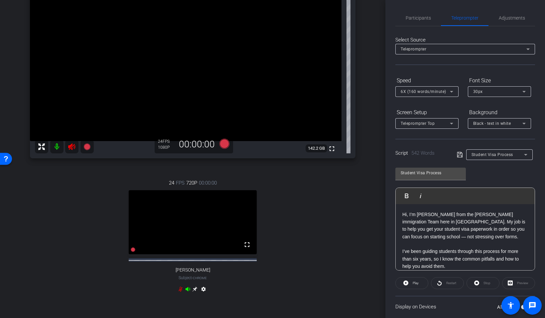
click at [76, 148] on mat-icon at bounding box center [71, 146] width 13 height 13
click at [72, 149] on icon at bounding box center [71, 147] width 7 height 7
click at [224, 144] on icon at bounding box center [224, 144] width 10 height 10
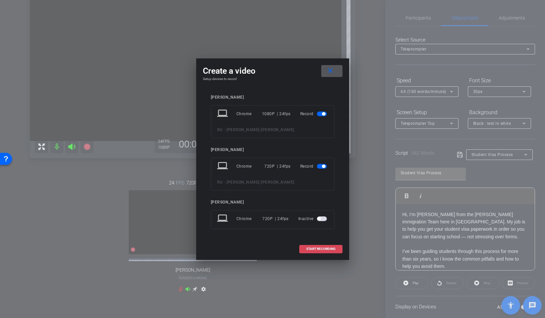
click at [329, 250] on span "START RECORDING" at bounding box center [320, 249] width 29 height 3
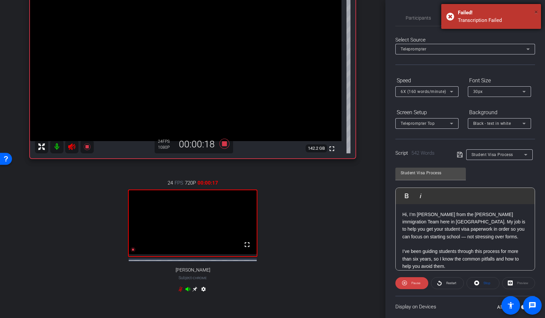
click at [475, 11] on span "×" at bounding box center [536, 12] width 4 height 8
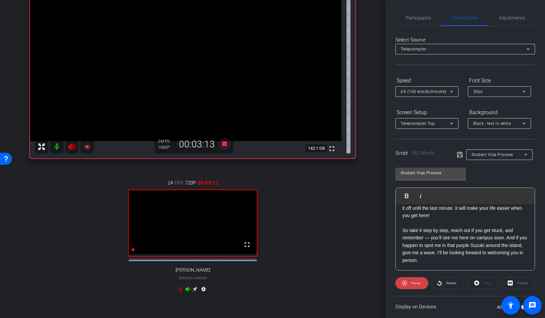
scroll to position [557, 0]
click at [223, 143] on icon at bounding box center [224, 144] width 10 height 10
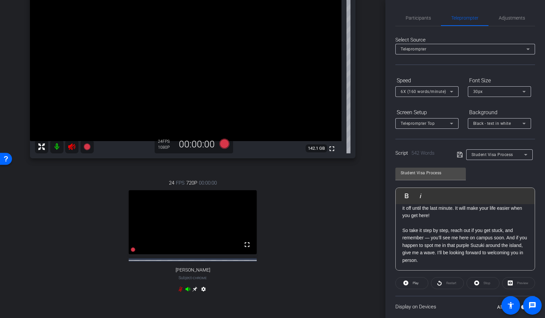
click at [74, 145] on icon at bounding box center [71, 147] width 7 height 7
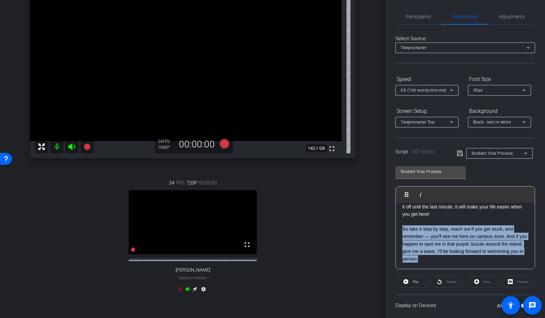
drag, startPoint x: 455, startPoint y: 262, endPoint x: 401, endPoint y: 231, distance: 62.4
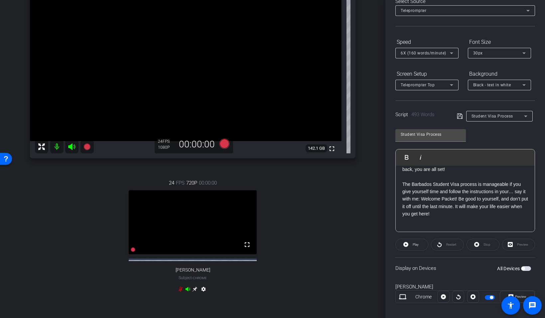
scroll to position [501, 0]
drag, startPoint x: 479, startPoint y: 191, endPoint x: 465, endPoint y: 191, distance: 14.0
click at [465, 173] on p "We will send you an email explaining when and where to submit your passport for…" at bounding box center [465, 159] width 126 height 30
drag, startPoint x: 400, startPoint y: 206, endPoint x: 489, endPoint y: 214, distance: 88.7
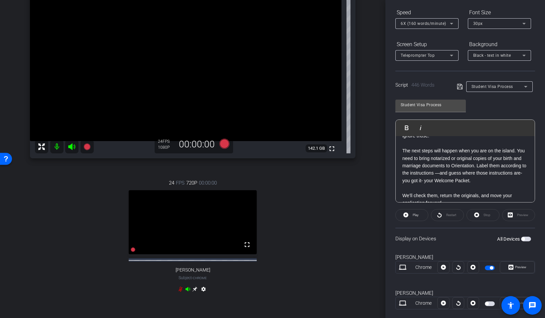
scroll to position [372, 0]
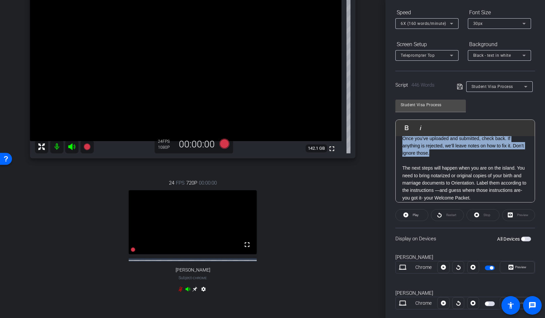
drag, startPoint x: 458, startPoint y: 185, endPoint x: 396, endPoint y: 167, distance: 64.4
click at [396, 167] on div "Hi, I’m Desiree Walcott from the Ross immigration Team here in Barbados. My job…" at bounding box center [464, 27] width 139 height 527
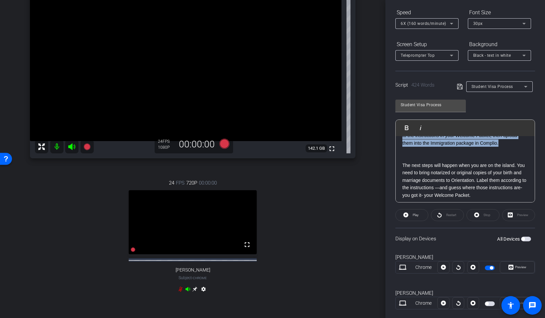
scroll to position [334, 0]
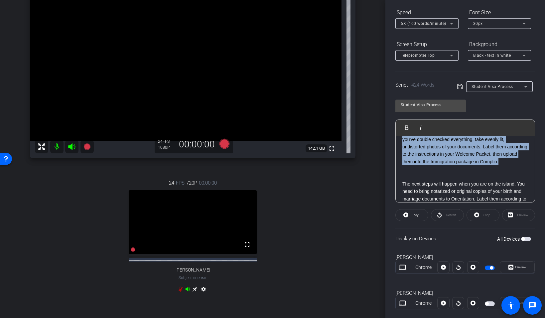
drag, startPoint x: 431, startPoint y: 171, endPoint x: 395, endPoint y: 146, distance: 43.9
click at [395, 146] on div "Hi, I’m Desiree Walcott from the Ross immigration Team here in Barbados. My job…" at bounding box center [464, 54] width 139 height 504
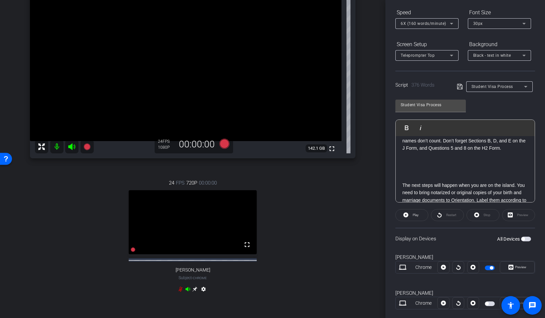
scroll to position [294, 0]
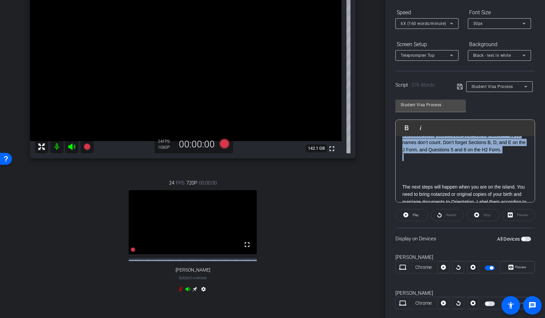
drag, startPoint x: 418, startPoint y: 179, endPoint x: 402, endPoint y: 151, distance: 32.3
click at [402, 151] on div "Hi, I’m Desiree Walcott from the Ross immigration Team here in Barbados. My job…" at bounding box center [464, 75] width 139 height 467
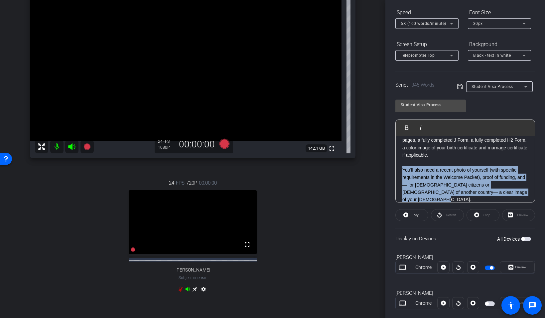
scroll to position [212, 0]
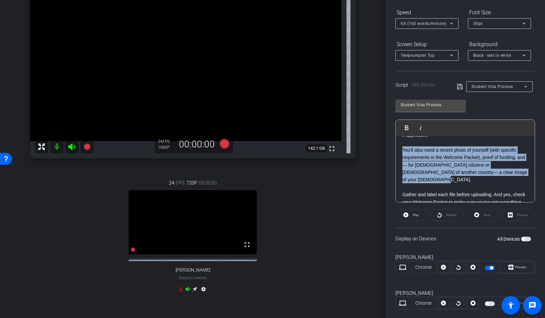
drag, startPoint x: 403, startPoint y: 175, endPoint x: 510, endPoint y: 187, distance: 108.0
click at [475, 187] on p "You'll also need a recent photo of yourself (with specific requirements in the …" at bounding box center [465, 176] width 126 height 59
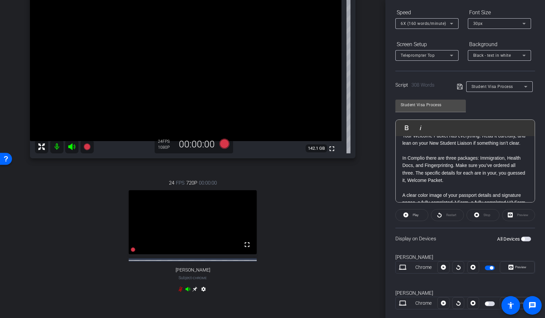
scroll to position [165, 0]
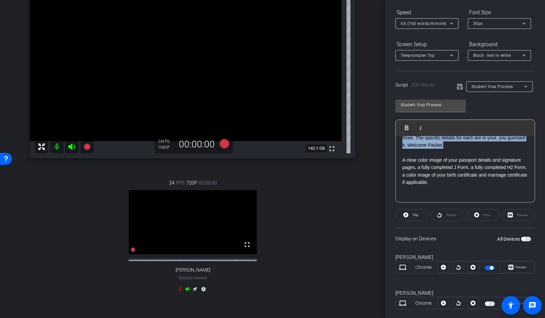
drag, startPoint x: 486, startPoint y: 155, endPoint x: 406, endPoint y: 148, distance: 81.0
click at [406, 148] on p "In Complio there are three packages: Immigration, Health Docs, and Fingerprinti…" at bounding box center [465, 134] width 126 height 30
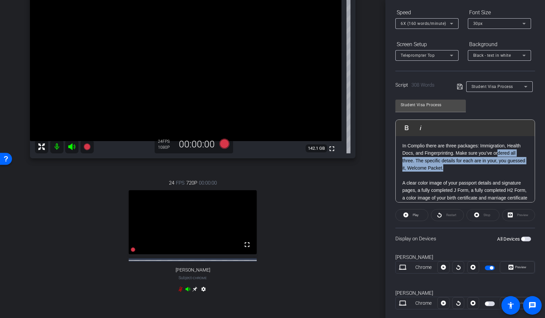
scroll to position [142, 0]
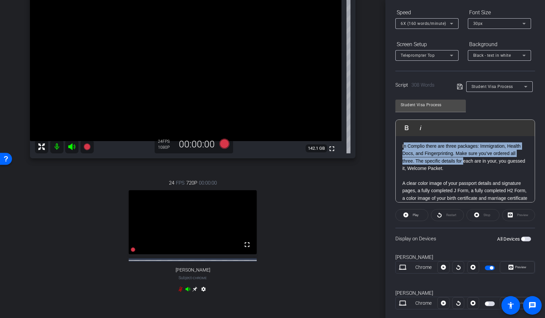
drag, startPoint x: 403, startPoint y: 154, endPoint x: 487, endPoint y: 172, distance: 86.1
click at [475, 172] on p "In Complio there are three packages: Immigration, Health Docs, and Fingerprinti…" at bounding box center [465, 158] width 126 height 30
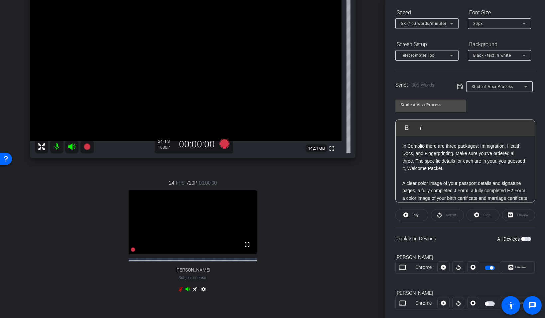
drag, startPoint x: 489, startPoint y: 173, endPoint x: 485, endPoint y: 172, distance: 3.4
click at [475, 172] on p "In Complio there are three packages: Immigration, Health Docs, and Fingerprinti…" at bounding box center [465, 158] width 126 height 30
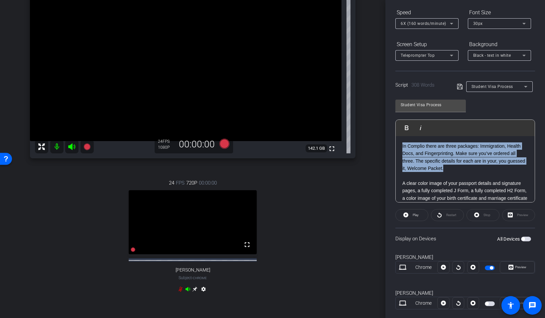
drag, startPoint x: 483, startPoint y: 175, endPoint x: 401, endPoint y: 151, distance: 86.0
click at [401, 151] on div "Hi, I’m Desiree Walcott from the Ross immigration Team here in Barbados. My job…" at bounding box center [464, 206] width 139 height 422
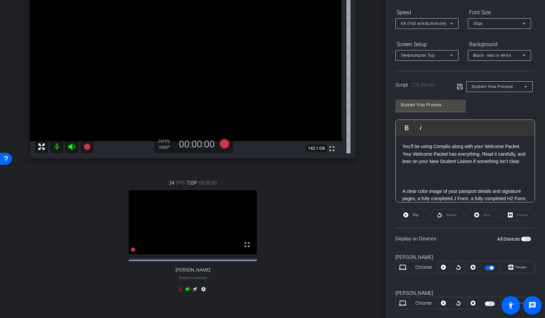
scroll to position [111, 0]
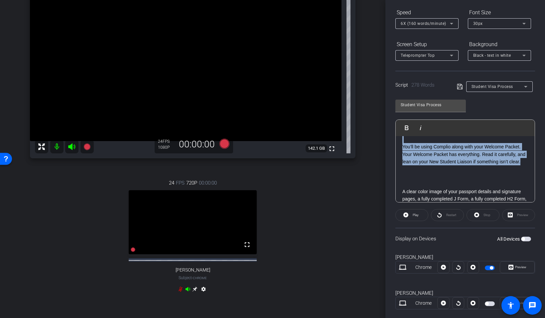
drag, startPoint x: 458, startPoint y: 168, endPoint x: 407, endPoint y: 141, distance: 57.1
click at [407, 141] on div "Hi, I’m Desiree Walcott from the Ross immigration Team here in Barbados. My job…" at bounding box center [464, 225] width 139 height 400
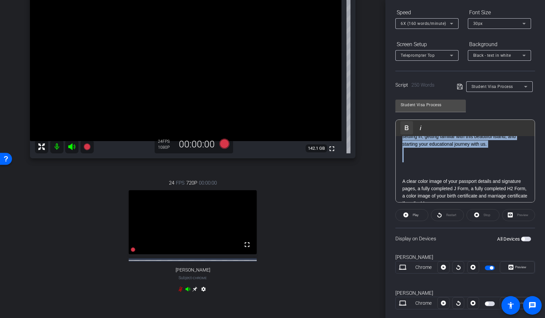
scroll to position [0, 0]
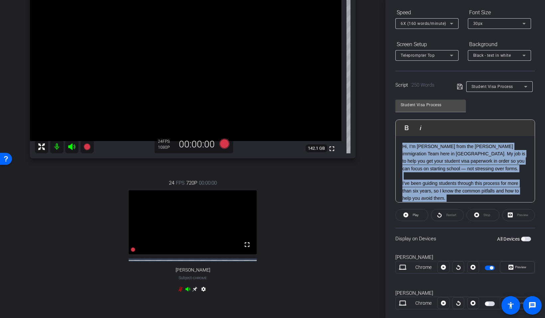
drag, startPoint x: 414, startPoint y: 157, endPoint x: 398, endPoint y: 143, distance: 21.7
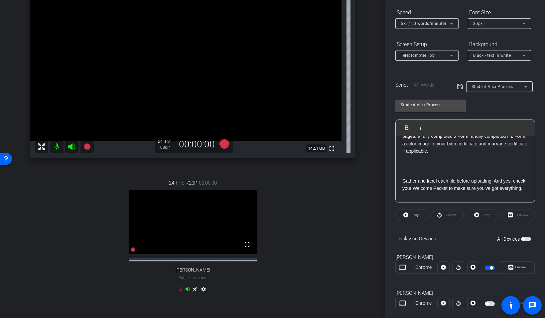
scroll to position [49, 0]
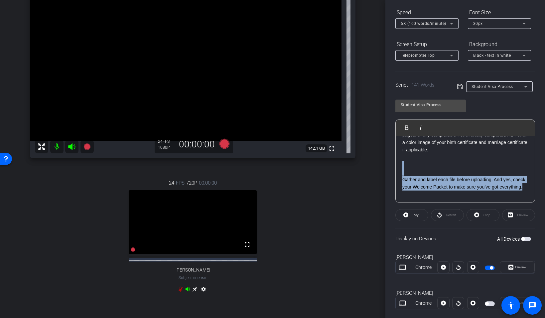
drag, startPoint x: 427, startPoint y: 199, endPoint x: 399, endPoint y: 173, distance: 37.6
click at [399, 173] on div "A clear color image of your passport details and signature pages, a fully compl…" at bounding box center [464, 225] width 139 height 274
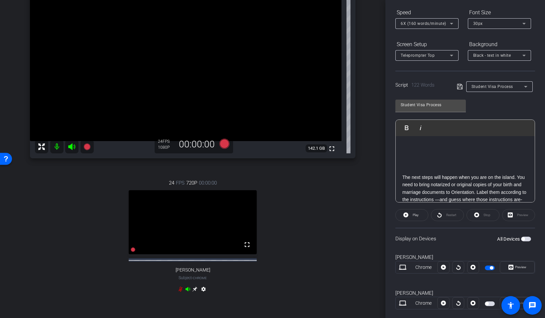
scroll to position [88, 0]
click at [402, 177] on span "The next steps will happen when you are on the island. You need to bring notari…" at bounding box center [464, 191] width 124 height 35
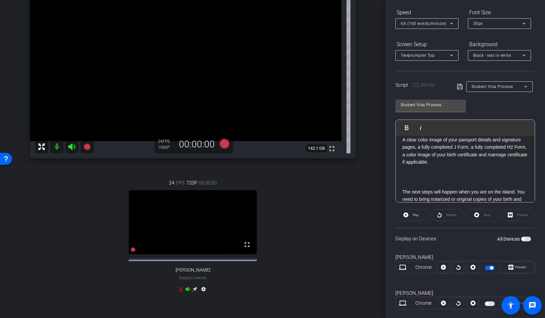
scroll to position [58, 0]
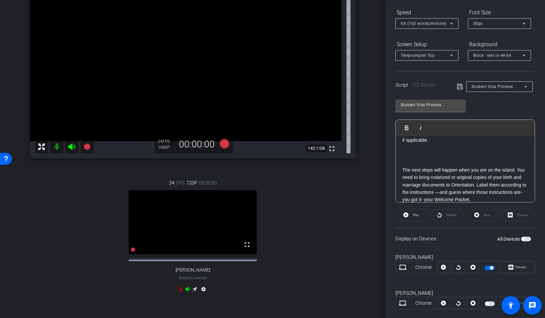
click at [402, 171] on span "The next steps will happen when you are on the island. You need to bring notari…" at bounding box center [464, 184] width 124 height 35
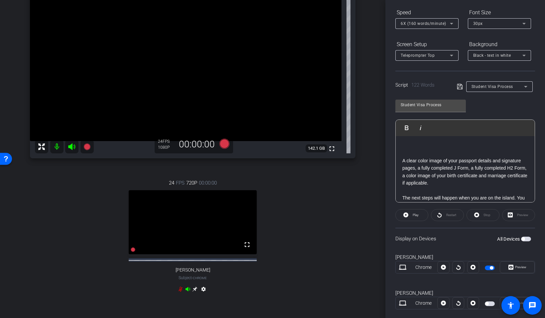
scroll to position [18, 0]
click at [399, 155] on div "A clear color image of your passport details and signature pages, a fully compl…" at bounding box center [464, 217] width 139 height 199
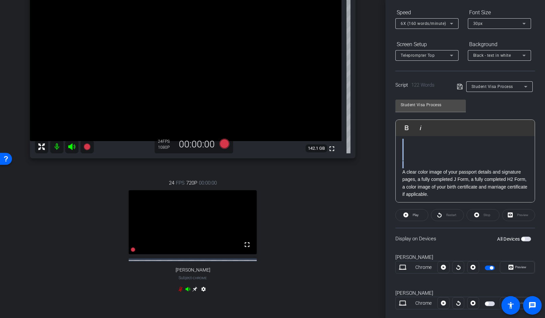
scroll to position [0, 0]
drag, startPoint x: 401, startPoint y: 157, endPoint x: 397, endPoint y: 137, distance: 19.8
click at [397, 137] on div "A clear color image of your passport details and signature pages, a fully compl…" at bounding box center [464, 235] width 139 height 199
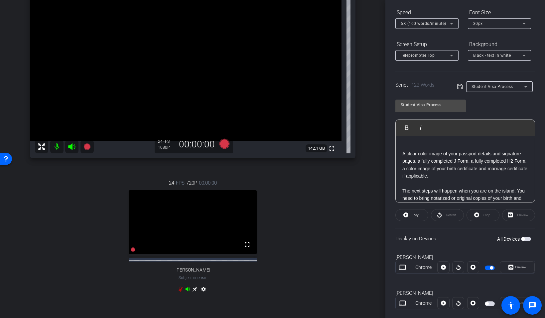
click at [402, 154] on span "A clear color image of your passport details and signature pages, a fully compl…" at bounding box center [464, 165] width 125 height 28
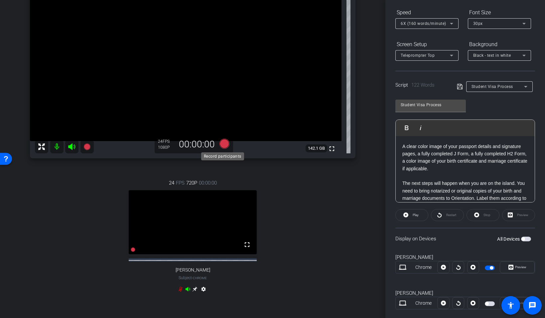
click at [221, 146] on icon at bounding box center [224, 144] width 10 height 10
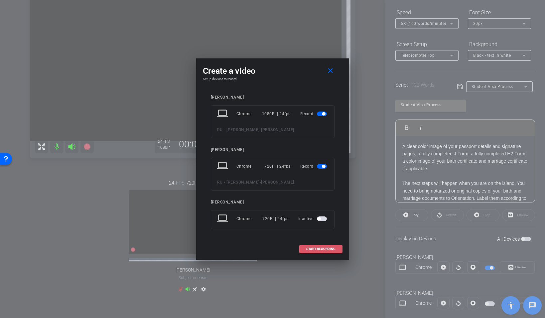
click at [309, 248] on span "START RECORDING" at bounding box center [320, 249] width 29 height 3
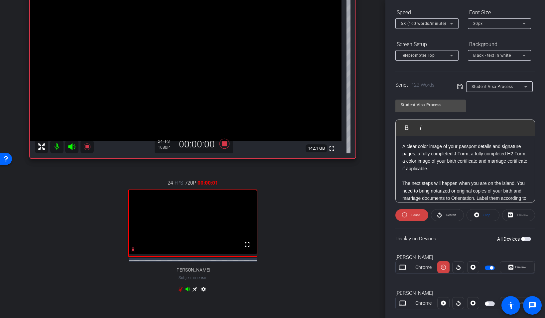
click at [70, 150] on icon at bounding box center [72, 147] width 8 height 8
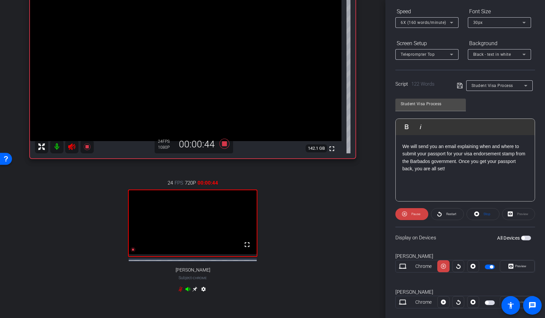
scroll to position [69, 0]
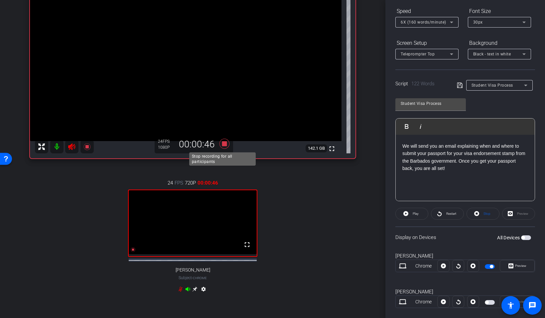
click at [226, 144] on icon at bounding box center [224, 144] width 16 height 12
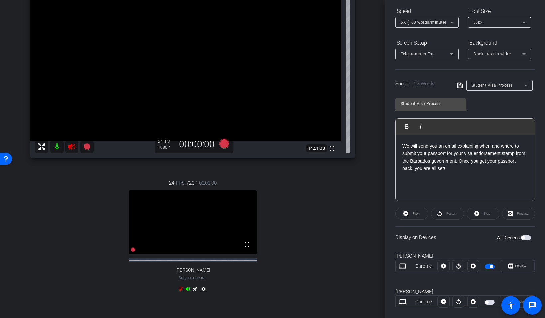
click at [70, 149] on icon at bounding box center [72, 147] width 8 height 8
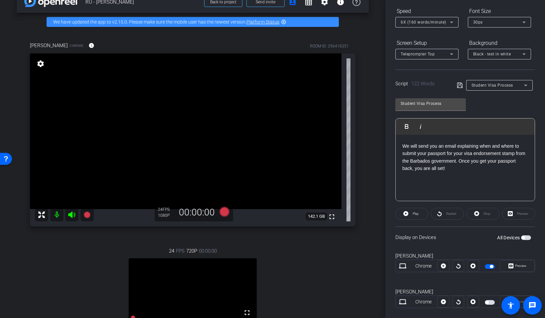
scroll to position [71, 0]
click at [423, 169] on p "We will send you an email explaining when and where to submit your passport for…" at bounding box center [465, 156] width 126 height 30
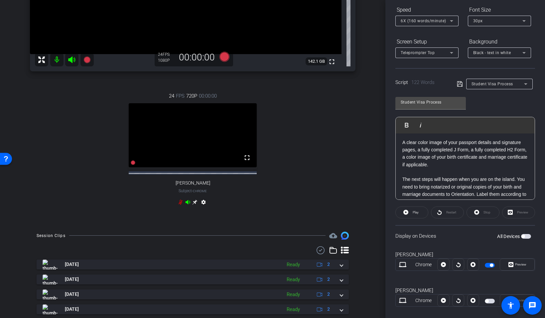
scroll to position [227, 0]
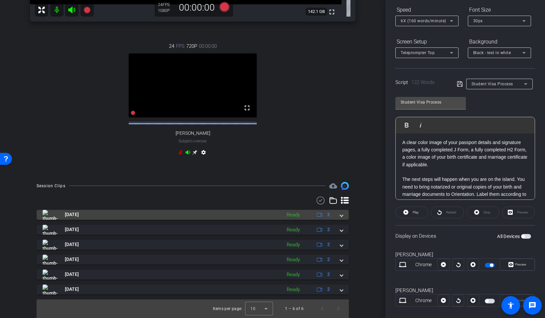
click at [340, 217] on span at bounding box center [341, 214] width 3 height 7
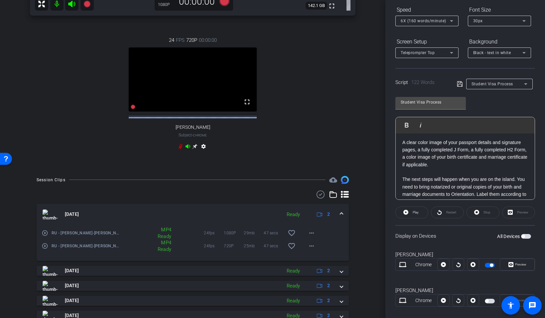
click at [338, 217] on mat-expansion-panel-header "Sep 29, 2025 Ready 2" at bounding box center [193, 214] width 312 height 21
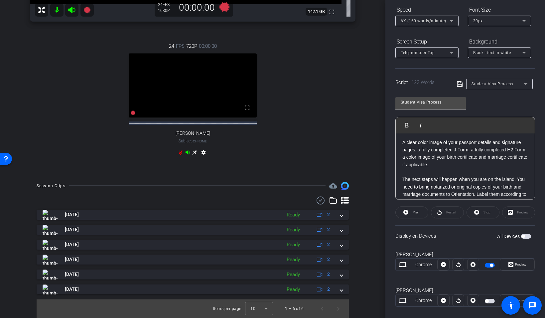
click at [316, 203] on icon at bounding box center [320, 201] width 10 height 8
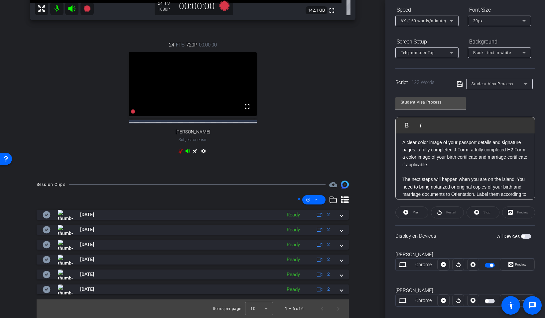
scroll to position [228, 0]
click at [314, 199] on icon at bounding box center [315, 200] width 3 height 8
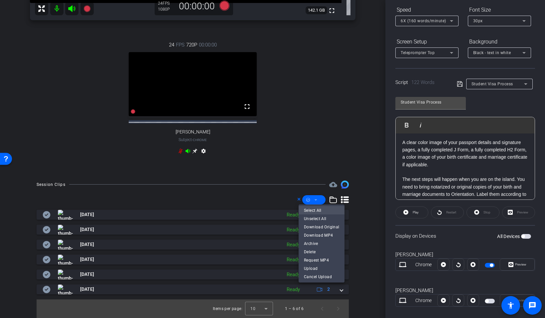
click at [316, 211] on span "Select All" at bounding box center [321, 210] width 35 height 8
click at [321, 267] on span "Upload" at bounding box center [321, 268] width 35 height 8
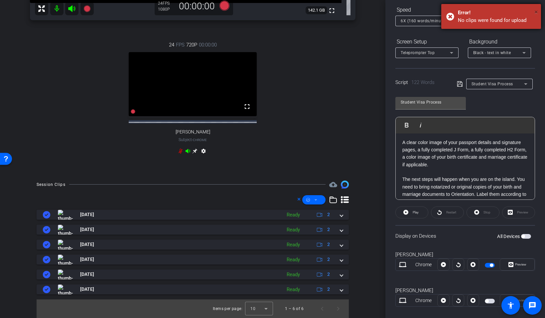
click at [475, 11] on span "×" at bounding box center [536, 12] width 4 height 8
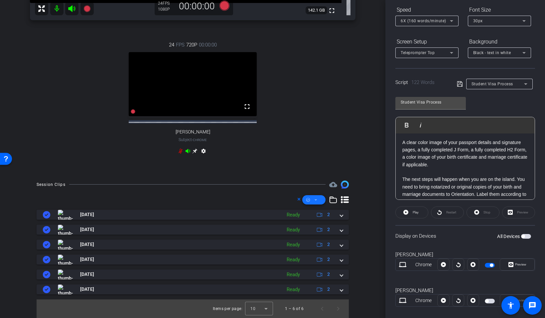
click at [307, 201] on span at bounding box center [313, 200] width 23 height 16
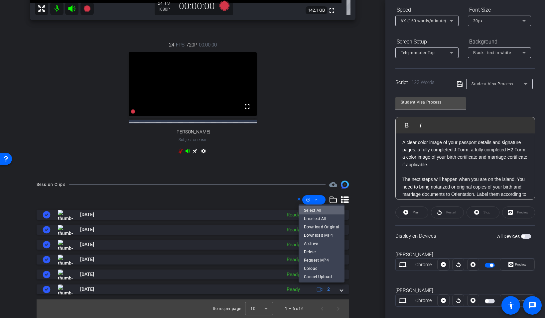
click at [313, 213] on span "Select All" at bounding box center [321, 210] width 35 height 8
click at [321, 229] on span "Download Original" at bounding box center [321, 227] width 35 height 8
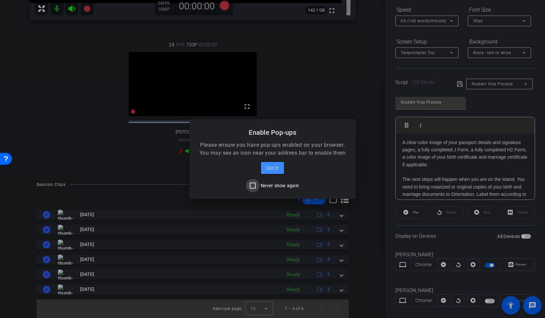
click at [253, 187] on input "Never show again" at bounding box center [252, 185] width 13 height 13
checkbox input "true"
click at [270, 168] on span "Got it!" at bounding box center [272, 168] width 12 height 8
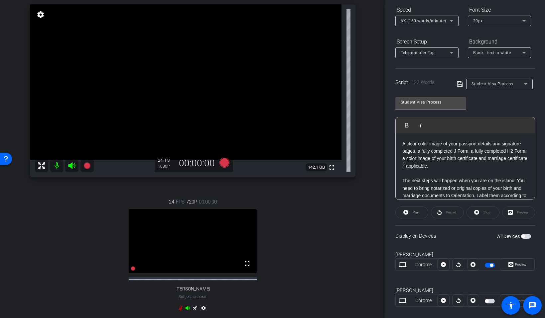
scroll to position [65, 0]
click at [301, 251] on div "24 FPS 720P 00:00:00 fullscreen Steve Subject - Chrome settings" at bounding box center [192, 255] width 325 height 137
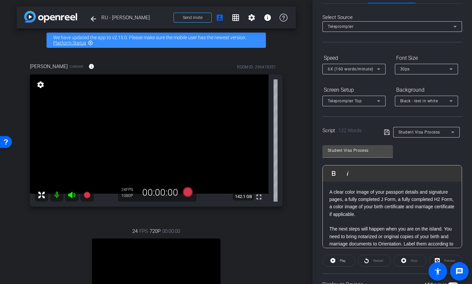
scroll to position [0, 0]
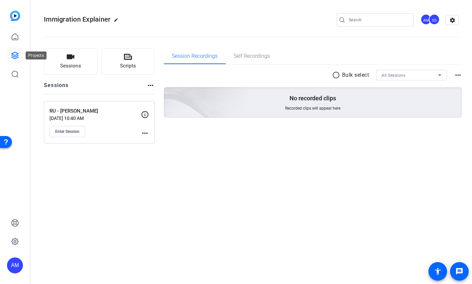
click at [15, 52] on icon at bounding box center [15, 56] width 8 height 8
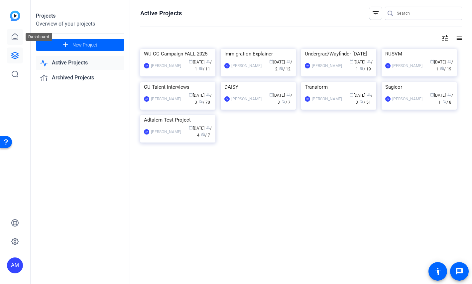
click at [15, 39] on icon at bounding box center [15, 37] width 8 height 8
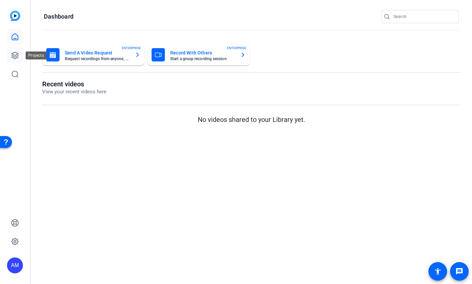
click at [14, 53] on icon at bounding box center [15, 56] width 8 height 8
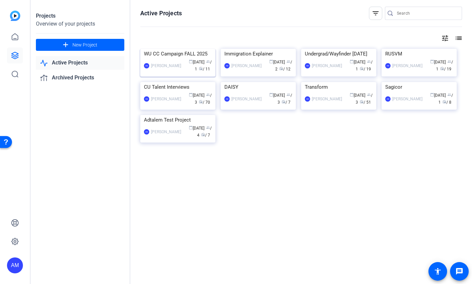
click at [156, 49] on img at bounding box center [177, 49] width 75 height 0
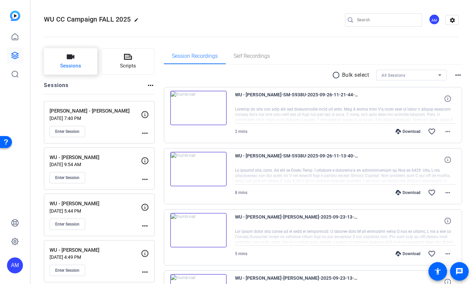
click at [78, 63] on span "Sessions" at bounding box center [70, 66] width 21 height 8
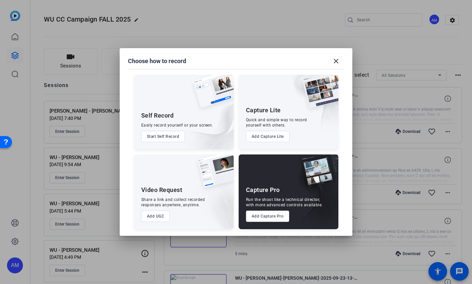
click at [260, 214] on button "Add Capture Pro" at bounding box center [268, 216] width 44 height 11
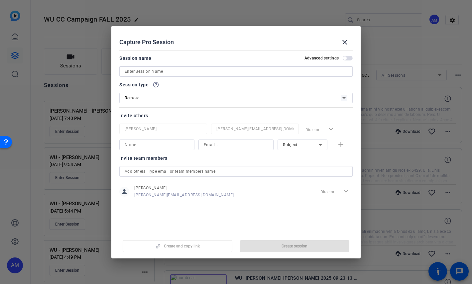
click at [167, 68] on input at bounding box center [236, 71] width 223 height 8
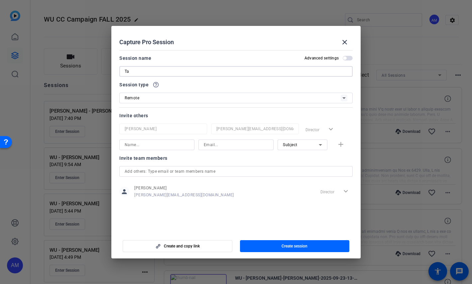
type input "T"
click at [151, 72] on input "WU - Tara Saanderson" at bounding box center [236, 71] width 223 height 8
type input "WU - Tara Sanderson"
click at [285, 245] on span "Create session" at bounding box center [294, 246] width 26 height 5
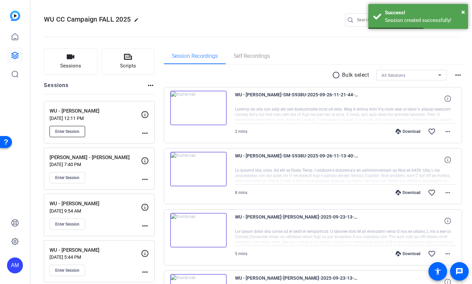
click at [73, 131] on span "Enter Session" at bounding box center [67, 131] width 24 height 5
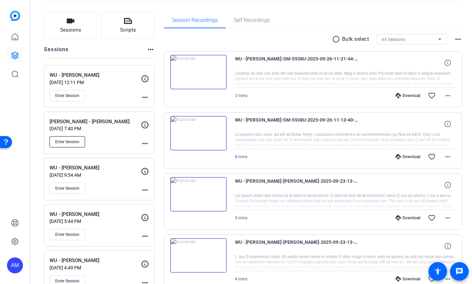
scroll to position [36, 0]
click at [78, 140] on span "Enter Session" at bounding box center [67, 142] width 24 height 5
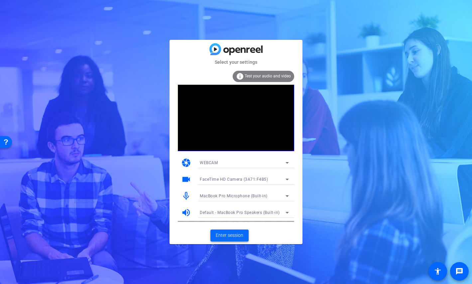
click at [232, 237] on span "Enter session" at bounding box center [230, 235] width 28 height 7
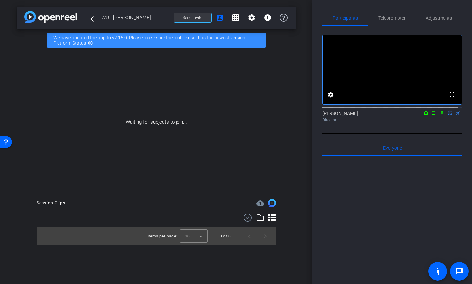
click at [202, 15] on span "Send invite" at bounding box center [193, 17] width 20 height 5
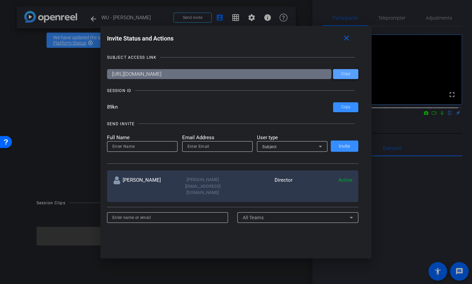
click at [345, 74] on span "Copy" at bounding box center [345, 73] width 9 height 5
click at [341, 74] on span "Copy" at bounding box center [345, 73] width 9 height 5
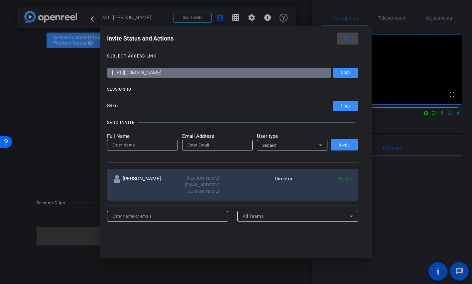
click at [349, 39] on mat-icon "close" at bounding box center [346, 38] width 8 height 8
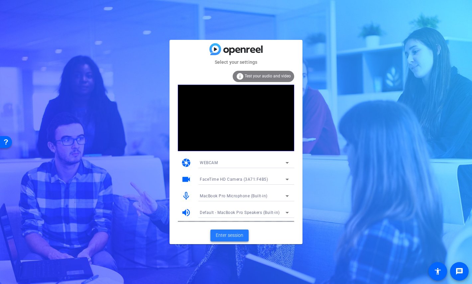
click at [227, 236] on span "Enter session" at bounding box center [230, 235] width 28 height 7
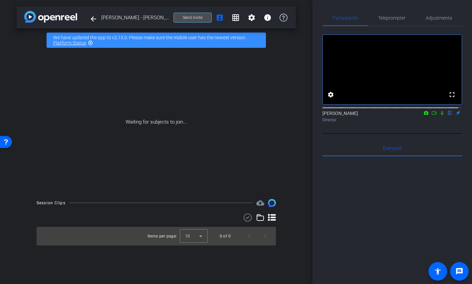
click at [191, 20] on span "Send invite" at bounding box center [193, 17] width 20 height 5
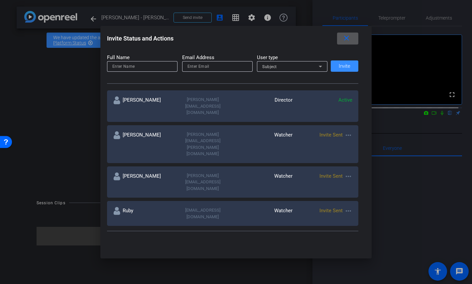
scroll to position [77, 0]
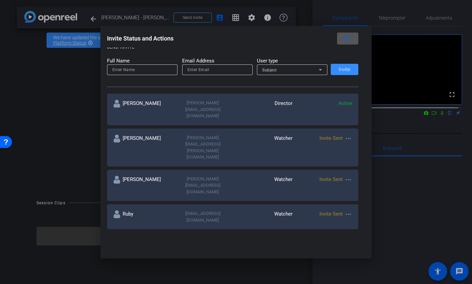
click at [347, 135] on mat-icon "more_horiz" at bounding box center [348, 139] width 8 height 8
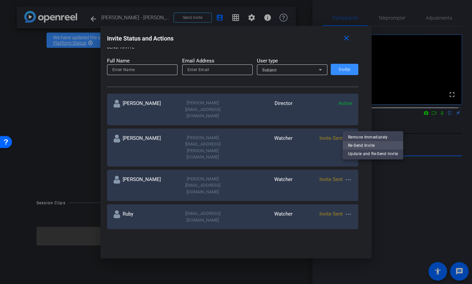
click at [356, 143] on span "Re-Send Invite" at bounding box center [373, 145] width 50 height 8
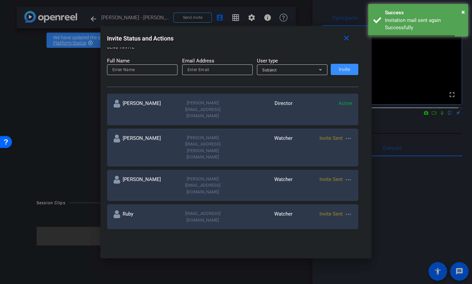
click at [348, 176] on mat-icon "more_horiz" at bounding box center [348, 180] width 8 height 8
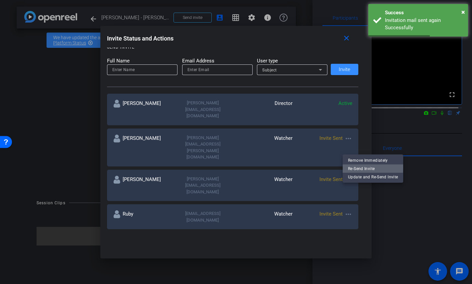
click at [353, 166] on span "Re-Send Invite" at bounding box center [373, 169] width 50 height 8
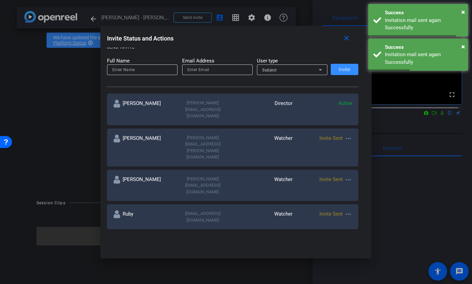
click at [348, 210] on mat-icon "more_horiz" at bounding box center [348, 214] width 8 height 8
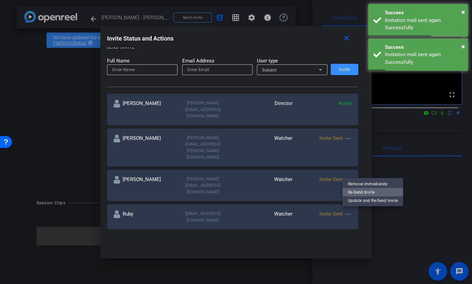
click at [358, 194] on span "Re-Send Invite" at bounding box center [373, 192] width 50 height 8
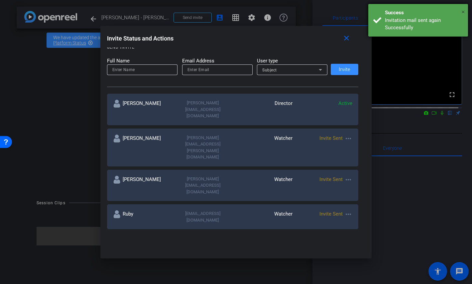
click at [462, 11] on span "×" at bounding box center [463, 12] width 4 height 8
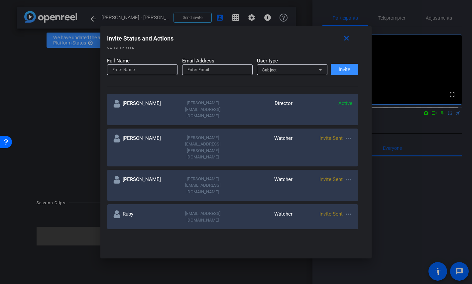
click at [437, 119] on div at bounding box center [236, 142] width 472 height 284
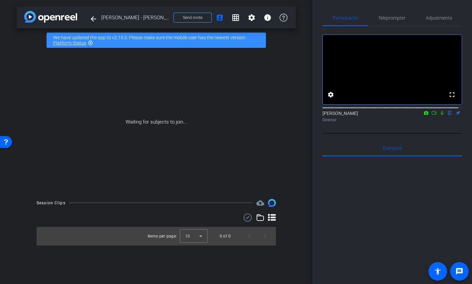
click at [439, 115] on icon at bounding box center [441, 113] width 5 height 5
click at [431, 115] on icon at bounding box center [433, 113] width 5 height 5
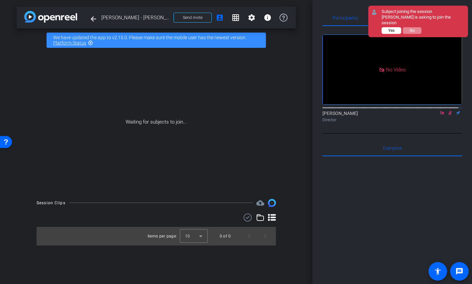
click at [389, 28] on span "Yes" at bounding box center [391, 30] width 6 height 5
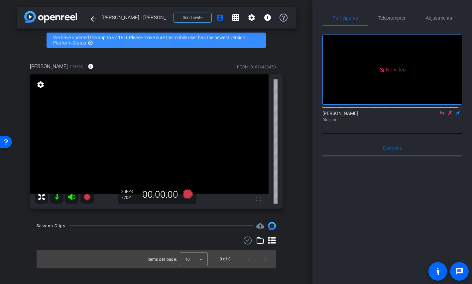
click at [439, 115] on icon at bounding box center [441, 113] width 5 height 5
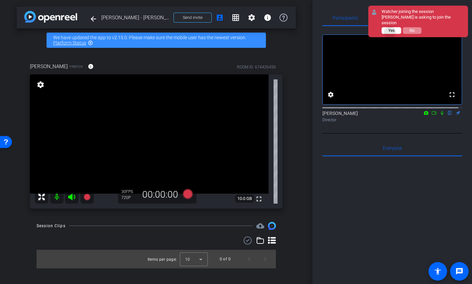
click at [390, 28] on span "Yes" at bounding box center [391, 30] width 6 height 5
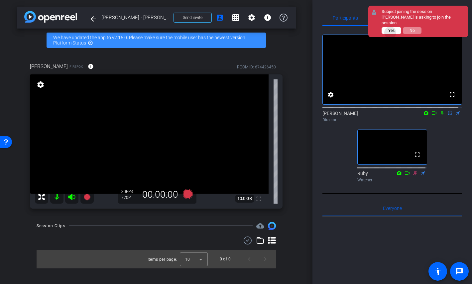
click at [390, 28] on span "Yes" at bounding box center [391, 30] width 6 height 5
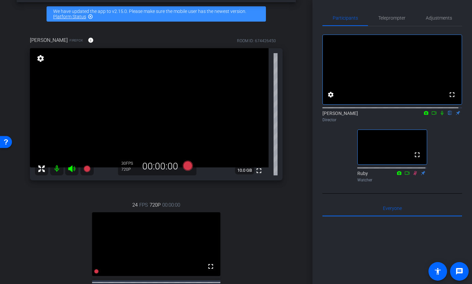
scroll to position [25, 0]
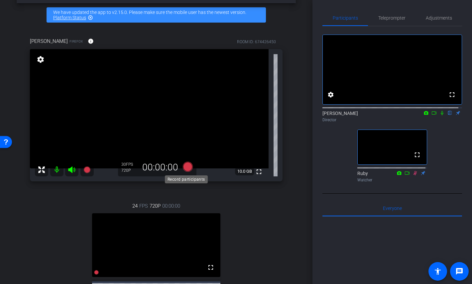
click at [186, 166] on icon at bounding box center [188, 166] width 10 height 10
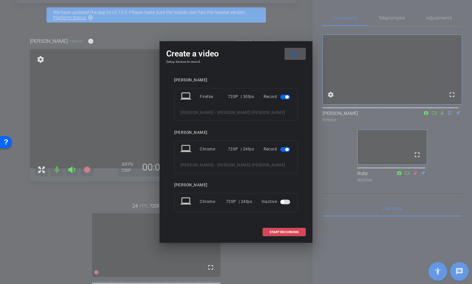
click at [291, 231] on span "START RECORDING" at bounding box center [283, 232] width 29 height 3
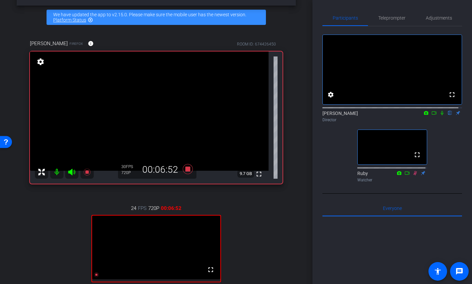
scroll to position [23, 0]
click at [187, 170] on icon at bounding box center [188, 169] width 10 height 10
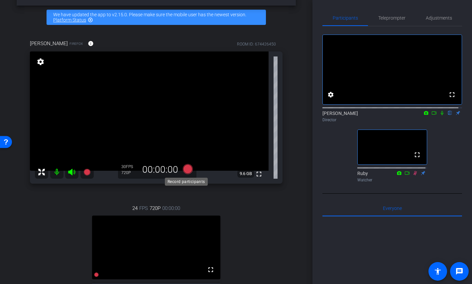
click at [186, 170] on icon at bounding box center [188, 169] width 10 height 10
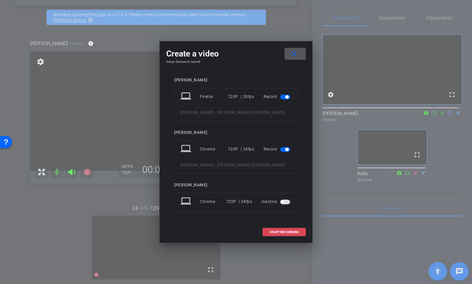
click at [280, 232] on span "START RECORDING" at bounding box center [283, 232] width 29 height 3
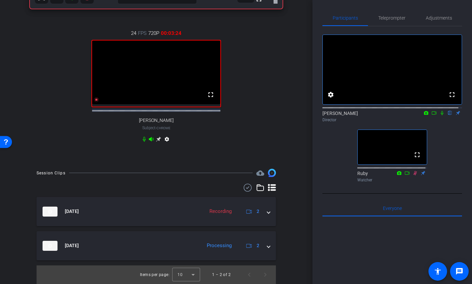
scroll to position [203, 0]
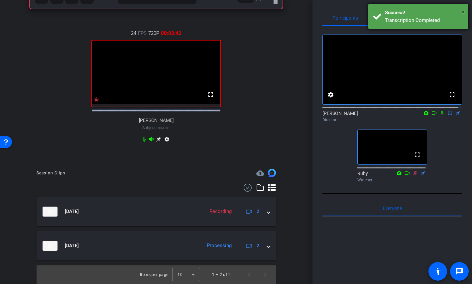
click at [464, 11] on span "×" at bounding box center [463, 12] width 4 height 8
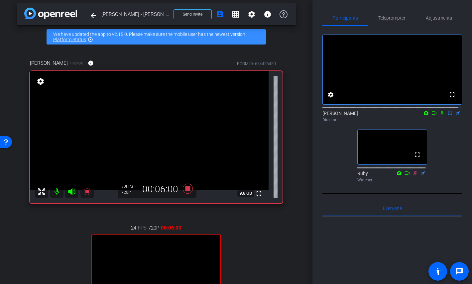
scroll to position [4, 0]
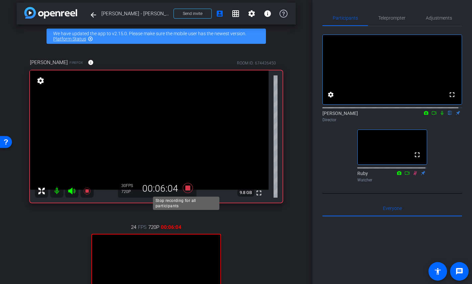
click at [186, 187] on icon at bounding box center [188, 188] width 10 height 10
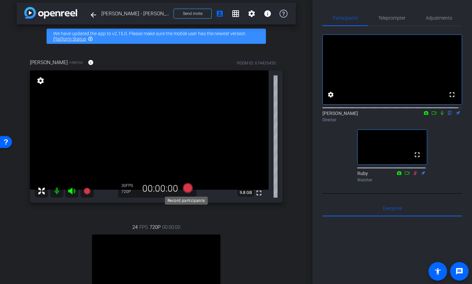
click at [187, 188] on icon at bounding box center [188, 188] width 10 height 10
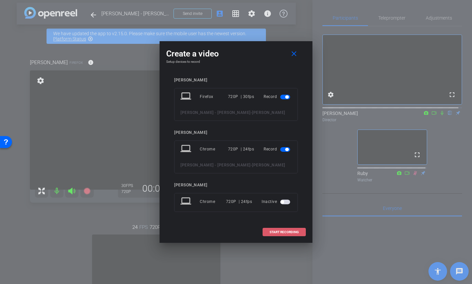
click at [286, 235] on span at bounding box center [284, 232] width 43 height 16
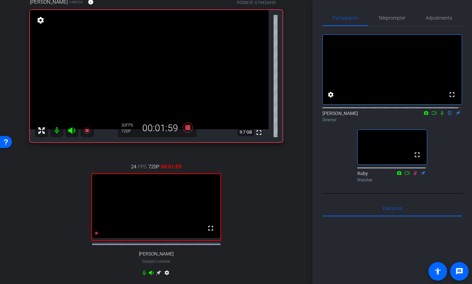
scroll to position [65, 0]
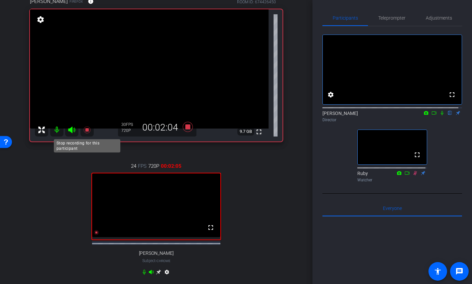
click at [87, 131] on icon at bounding box center [86, 129] width 7 height 7
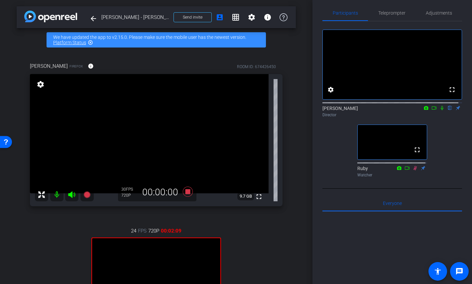
scroll to position [7, 0]
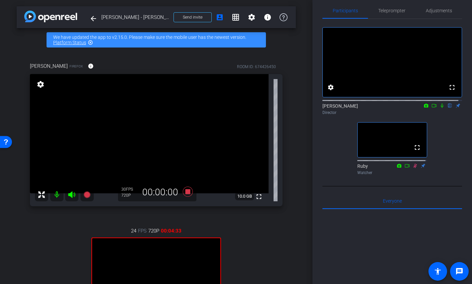
click at [286, 251] on div "Ann Dulany Firefox info ROOM ID: 674426450 fullscreen settings 10.0 GB 30 FPS 7…" at bounding box center [156, 206] width 279 height 308
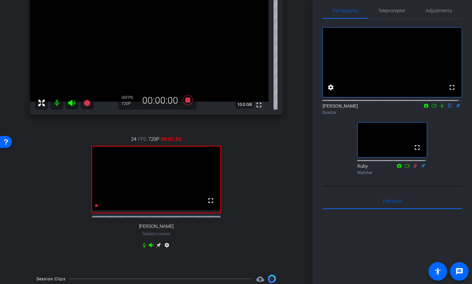
scroll to position [94, 0]
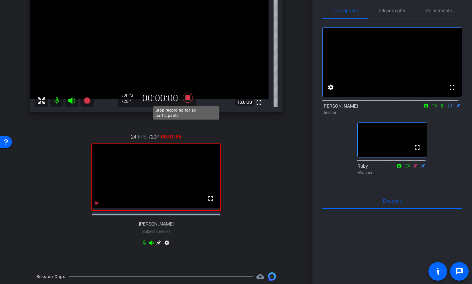
click at [187, 99] on icon at bounding box center [188, 97] width 10 height 10
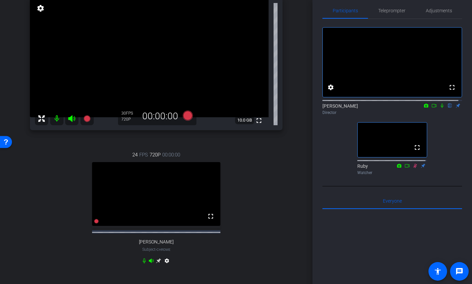
scroll to position [0, 0]
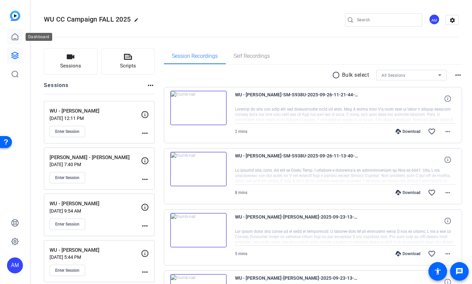
click at [20, 40] on link at bounding box center [15, 37] width 16 height 16
